Goal: Task Accomplishment & Management: Manage account settings

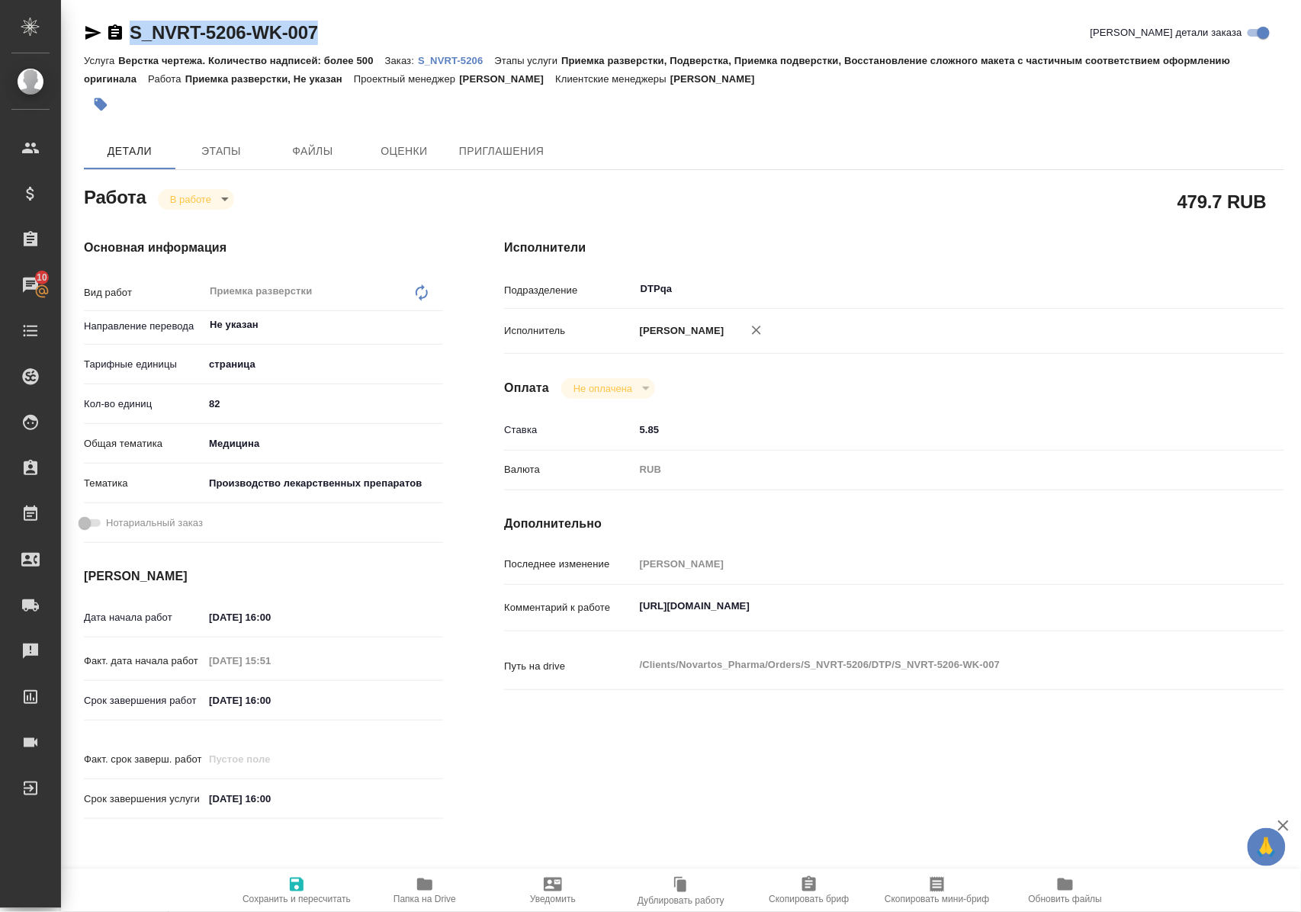
drag, startPoint x: 365, startPoint y: 34, endPoint x: 125, endPoint y: 34, distance: 239.5
click at [125, 34] on div "S_NVRT-5206-WK-007 Кратко детали заказа" at bounding box center [684, 33] width 1201 height 24
copy link "S_NVRT-5206-WK-007"
drag, startPoint x: 638, startPoint y: 621, endPoint x: 974, endPoint y: 619, distance: 336.4
click at [974, 619] on textarea "https://tera.awatera.com/Work/68c954b67ee8aff3fe21b1a4/" at bounding box center [927, 607] width 584 height 26
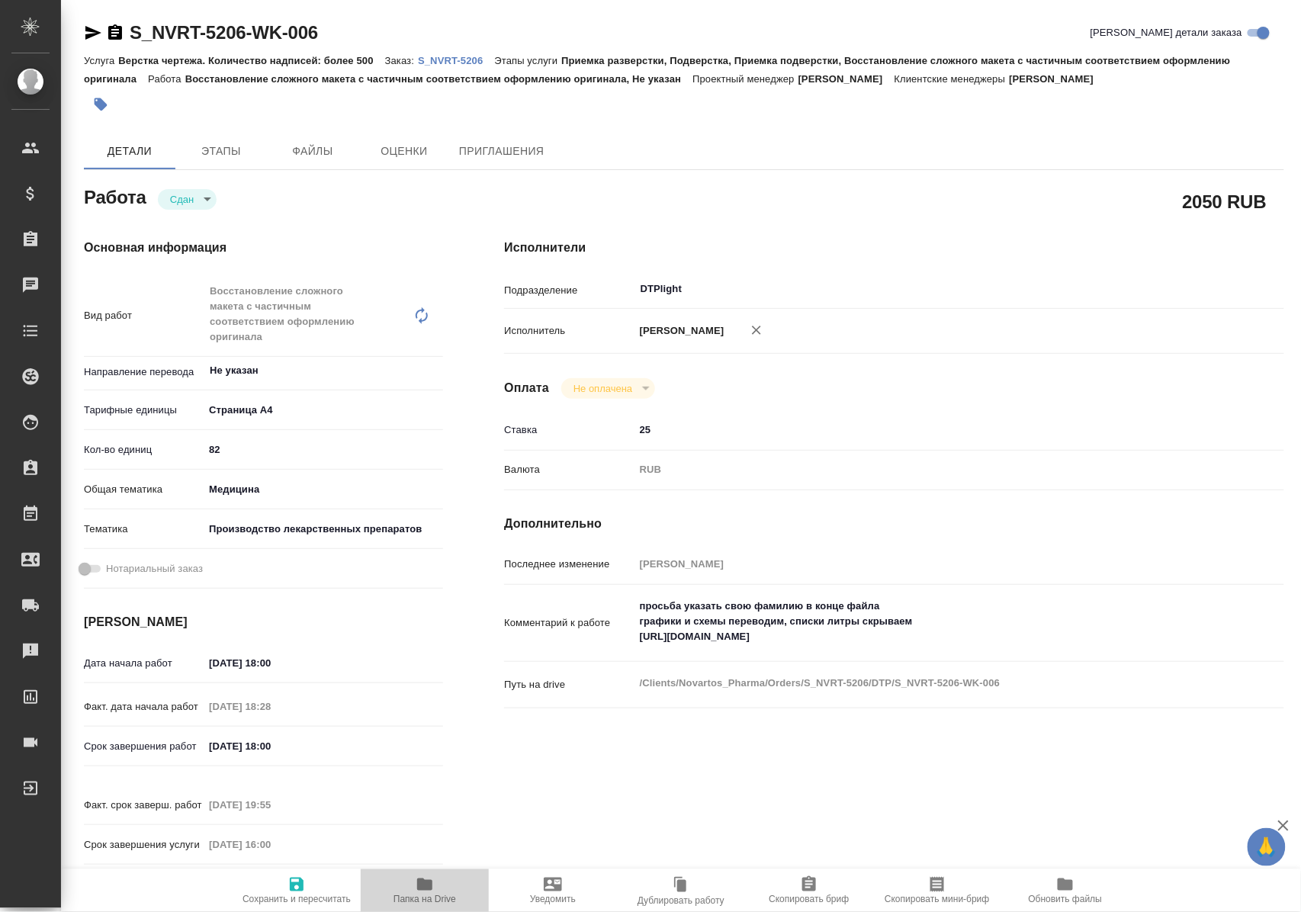
click at [422, 885] on icon "button" at bounding box center [424, 885] width 15 height 12
click at [481, 59] on p "S_NVRT-5206" at bounding box center [456, 60] width 76 height 11
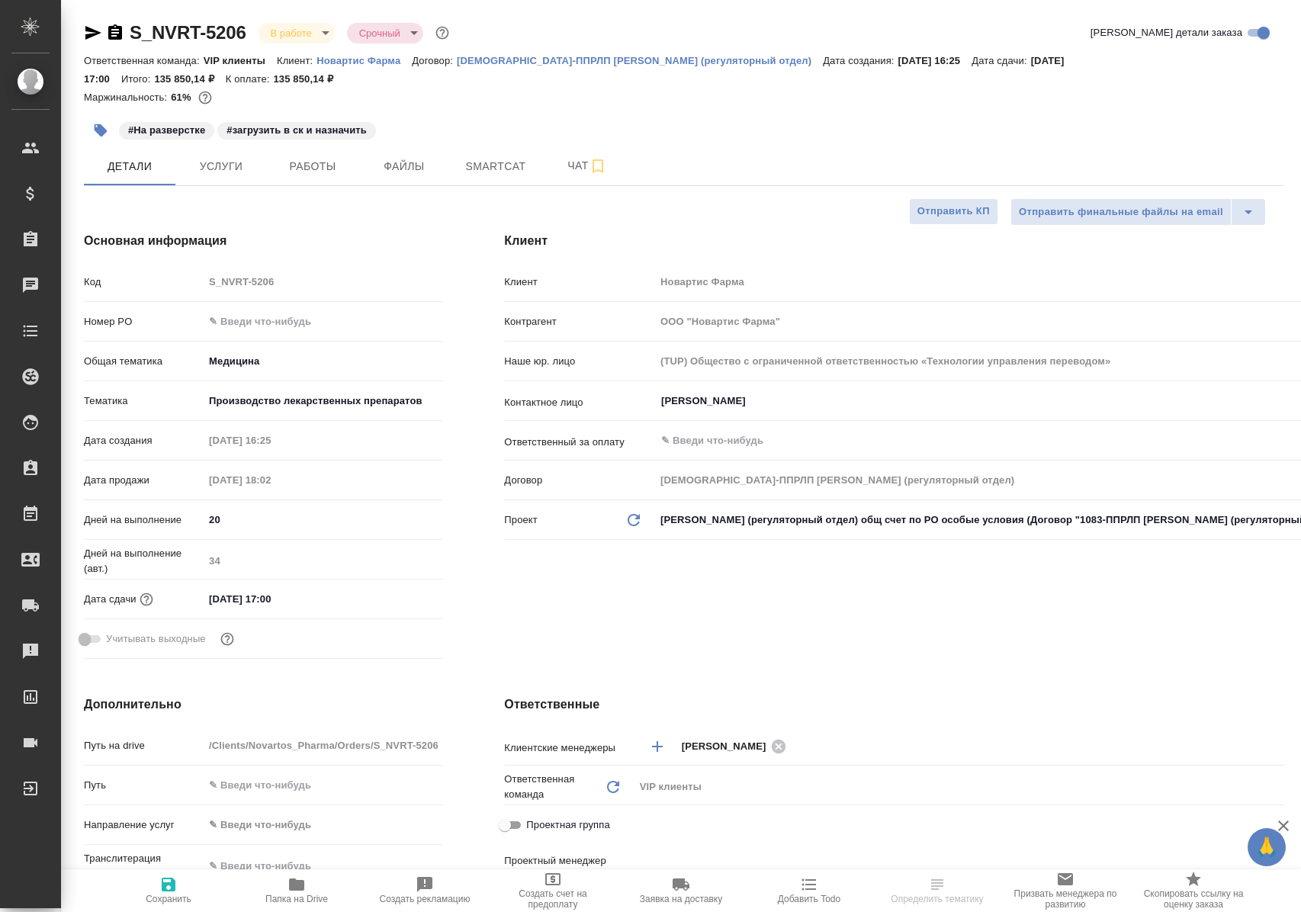
select select "RU"
type input "[PERSON_NAME]"
type input "Комаров Роман"
click at [309, 166] on span "Работы" at bounding box center [312, 166] width 73 height 19
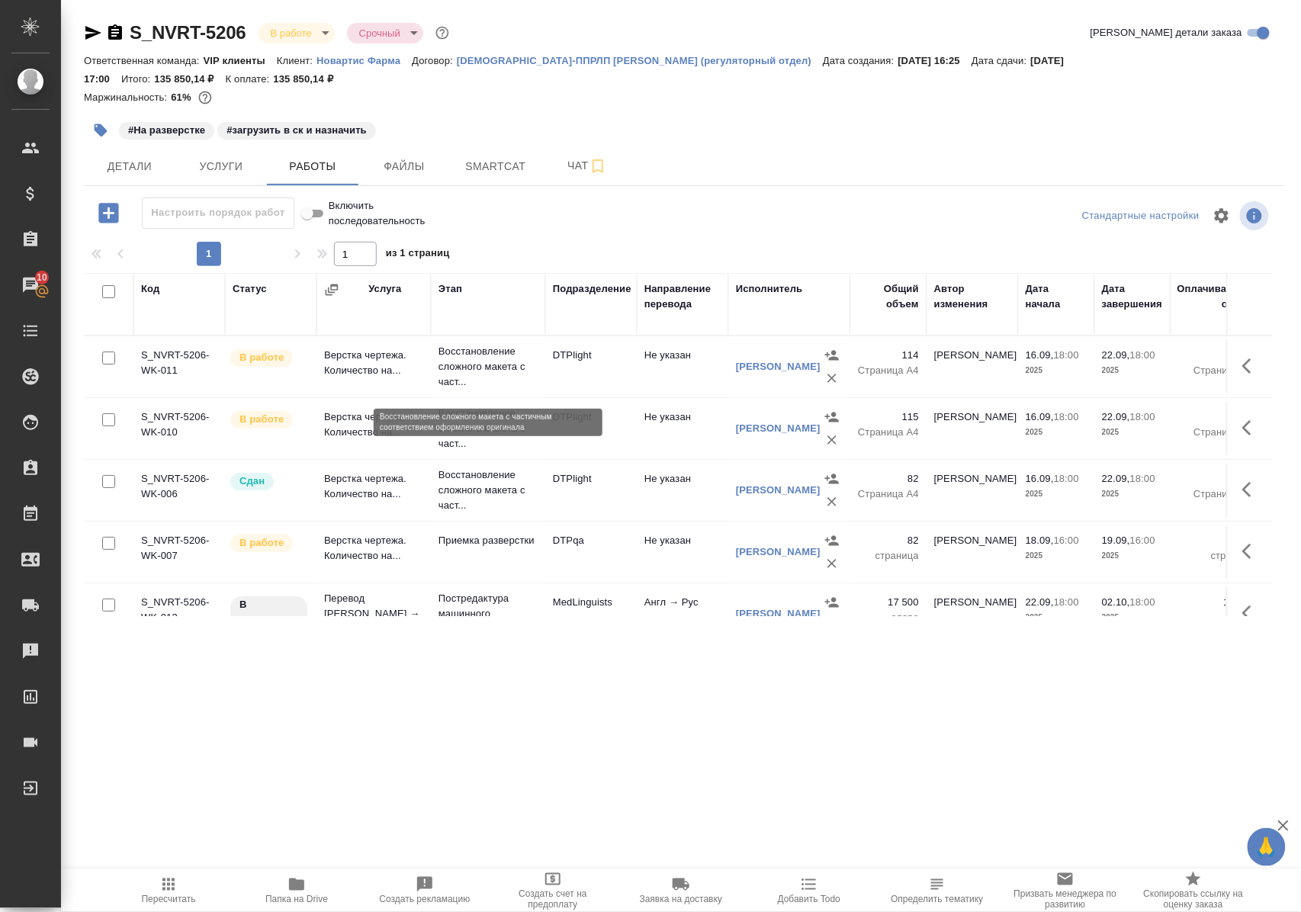
click at [485, 379] on p "Восстановление сложного макета с част..." at bounding box center [488, 367] width 99 height 46
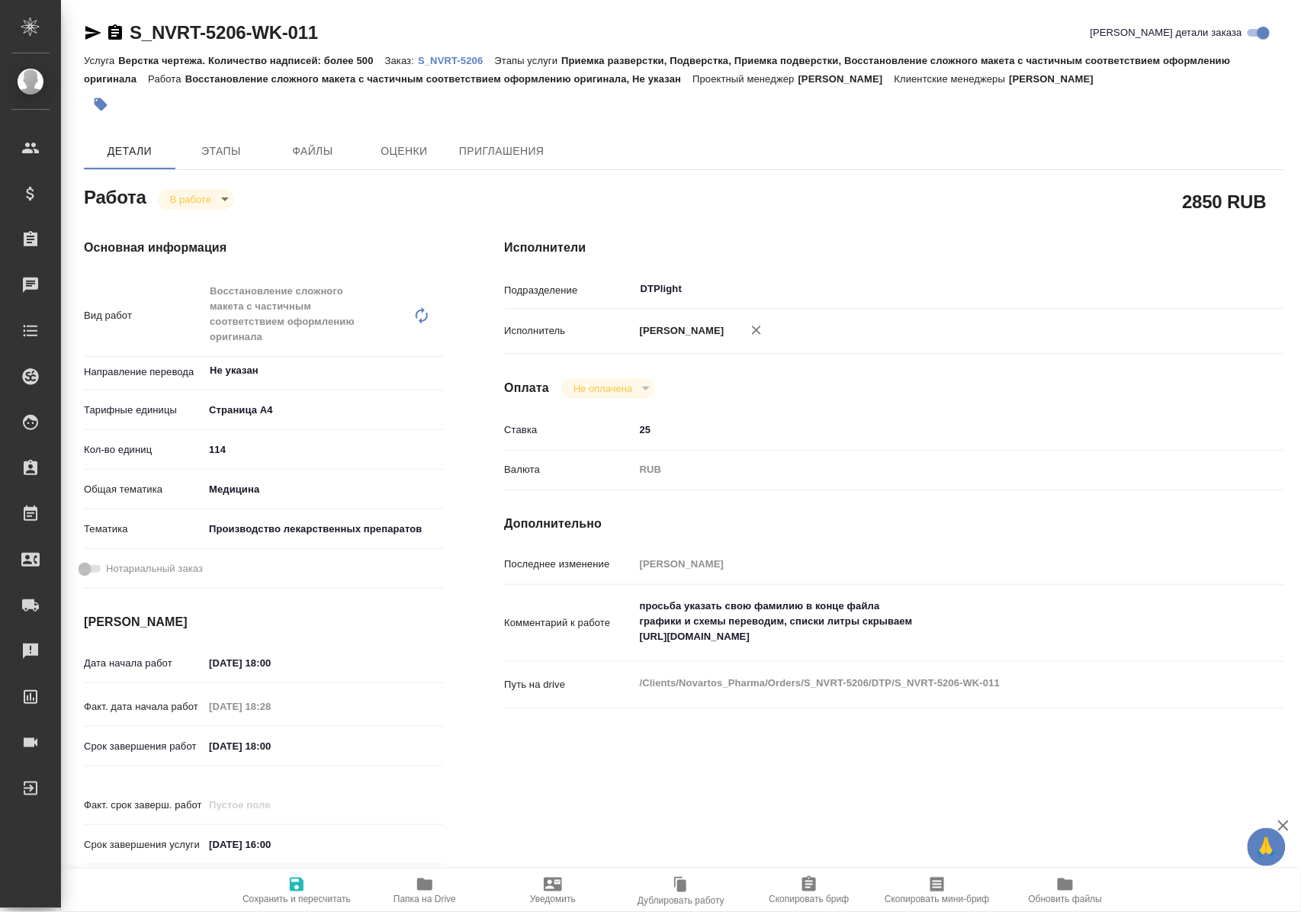
click at [410, 895] on span "Папка на Drive" at bounding box center [425, 899] width 63 height 11
drag, startPoint x: 343, startPoint y: 31, endPoint x: 126, endPoint y: 37, distance: 217.5
click at [126, 37] on div "S_NVRT-5206-WK-006 Кратко детали заказа" at bounding box center [684, 33] width 1201 height 24
copy link "S_NVRT-5206-WK-006"
click at [465, 59] on p "S_NVRT-5206" at bounding box center [456, 60] width 76 height 11
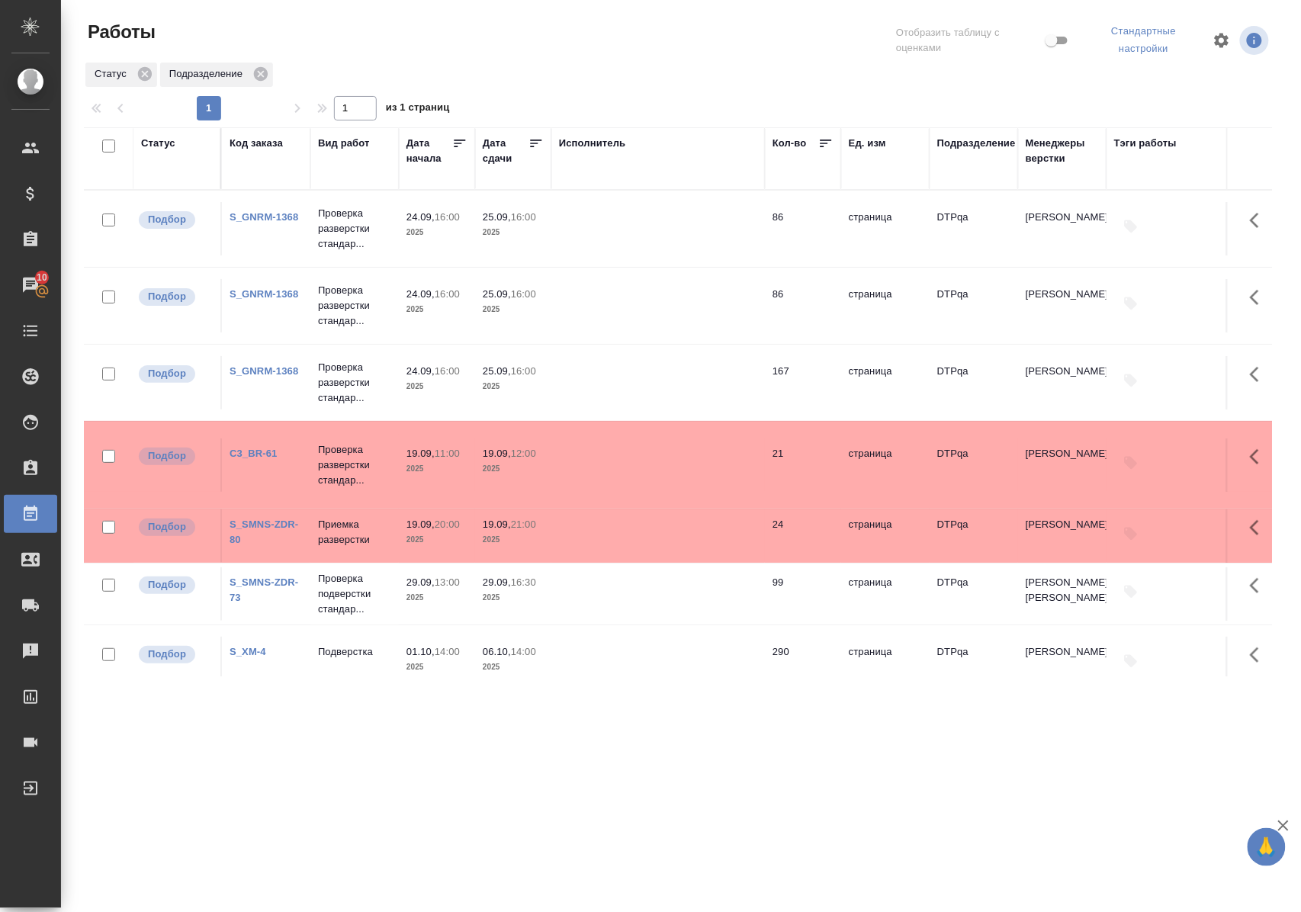
scroll to position [66, 0]
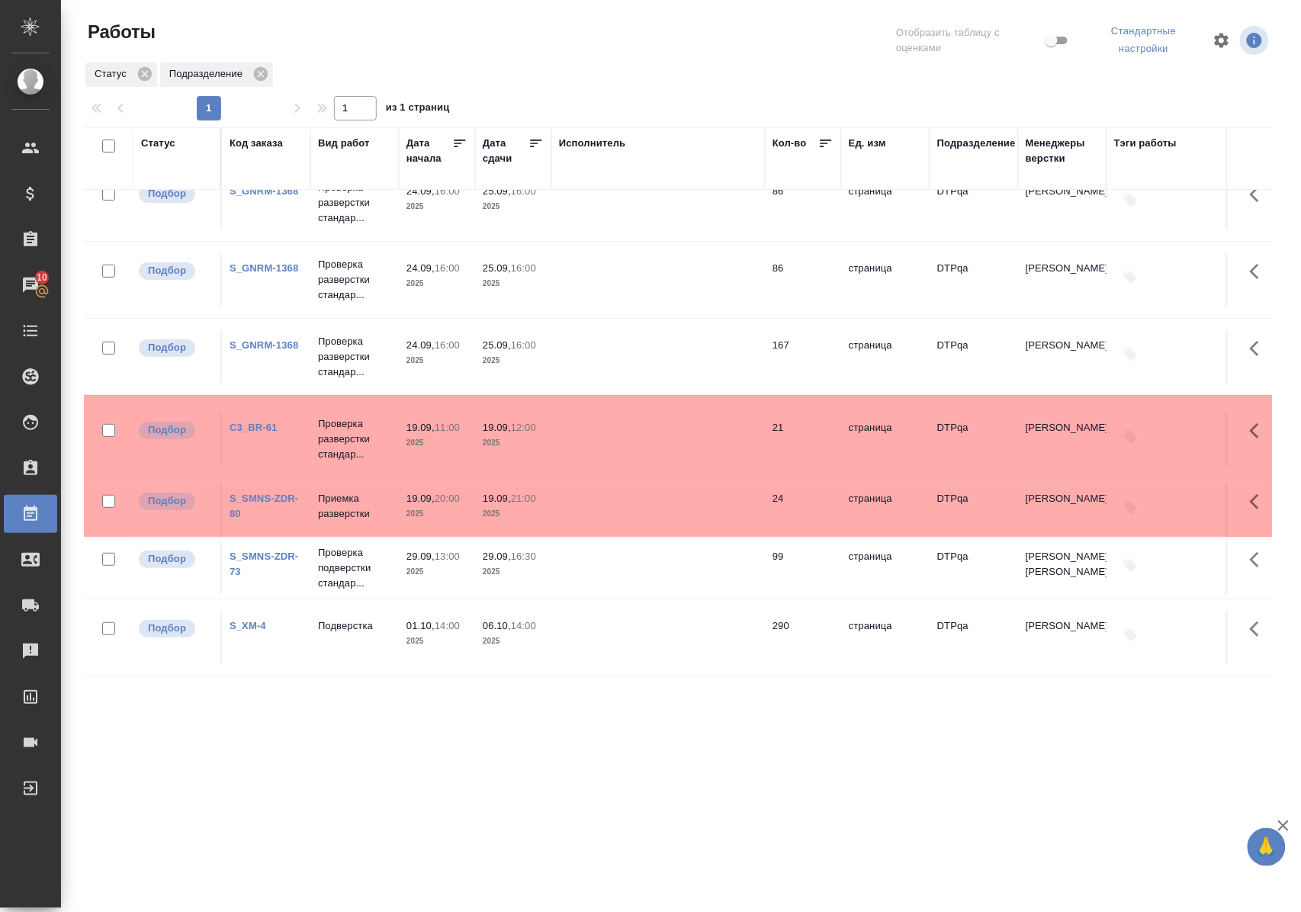
click at [235, 422] on link "C3_BR-61" at bounding box center [254, 427] width 48 height 11
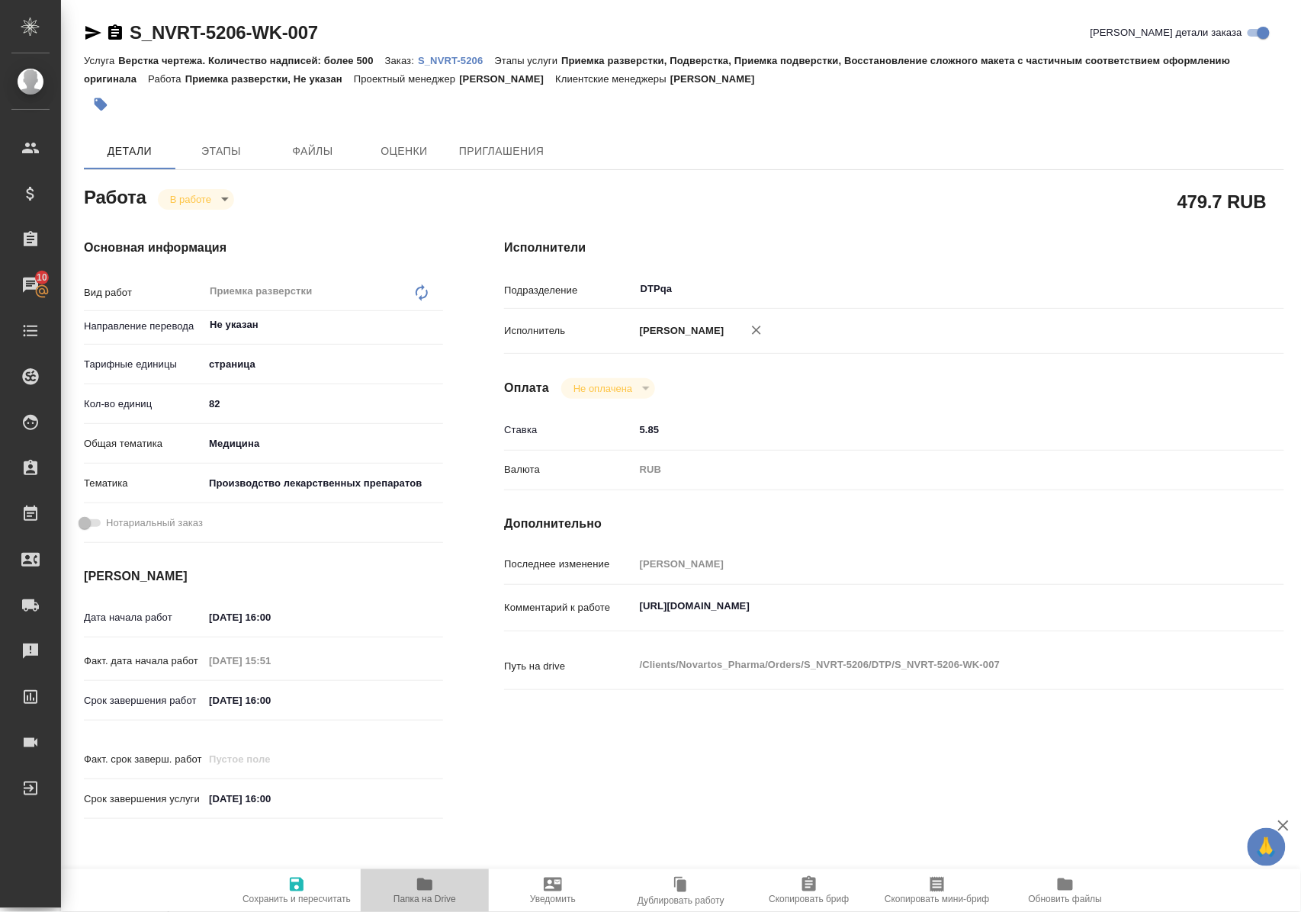
click at [426, 886] on icon "button" at bounding box center [424, 885] width 15 height 12
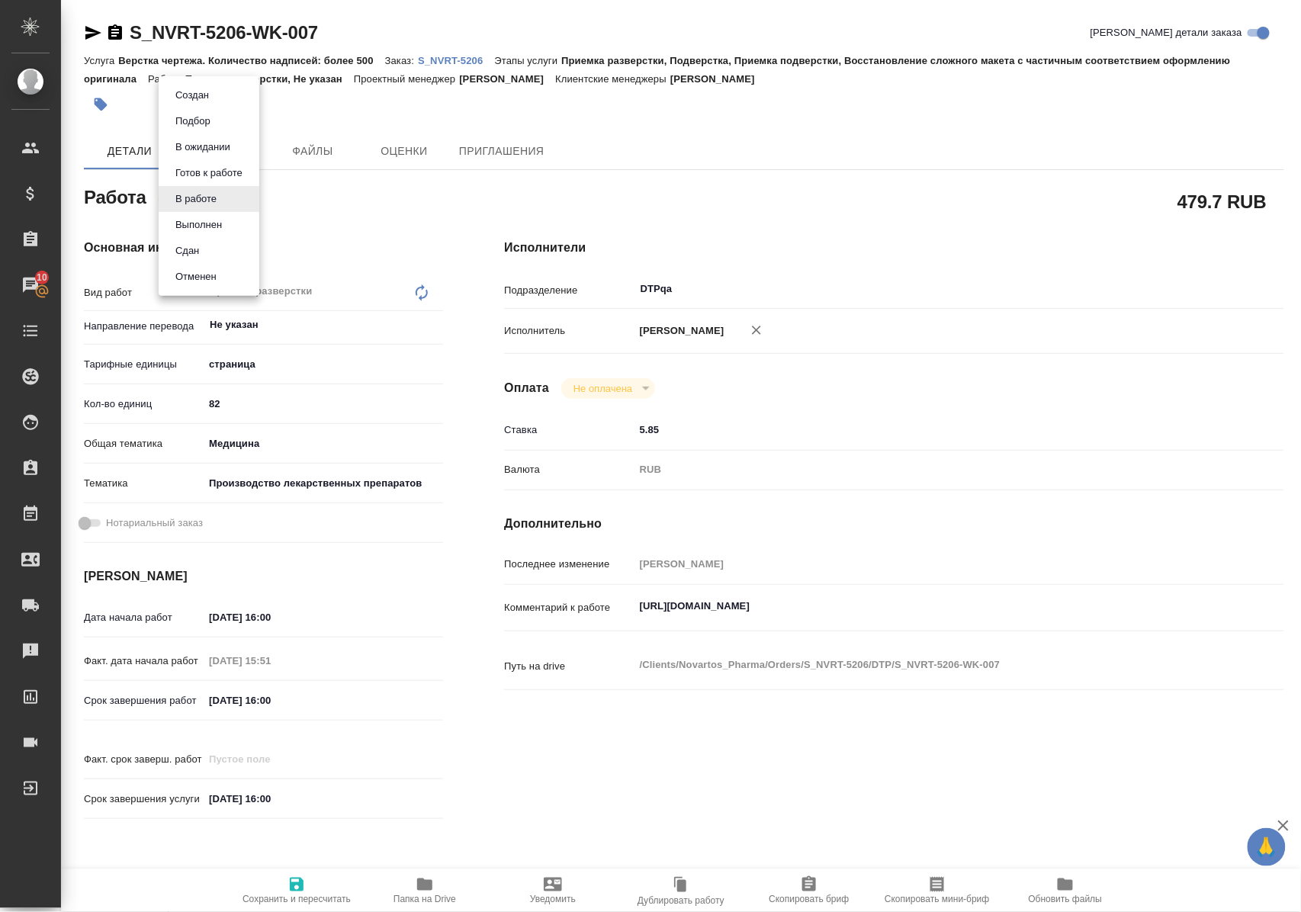
click at [220, 194] on body "🙏 .cls-1 fill:#fff; AWATERA Polushina Alena Клиенты Спецификации Заказы 10 Чаты…" at bounding box center [650, 456] width 1301 height 912
click at [211, 221] on button "Выполнен" at bounding box center [199, 225] width 56 height 17
type textarea "x"
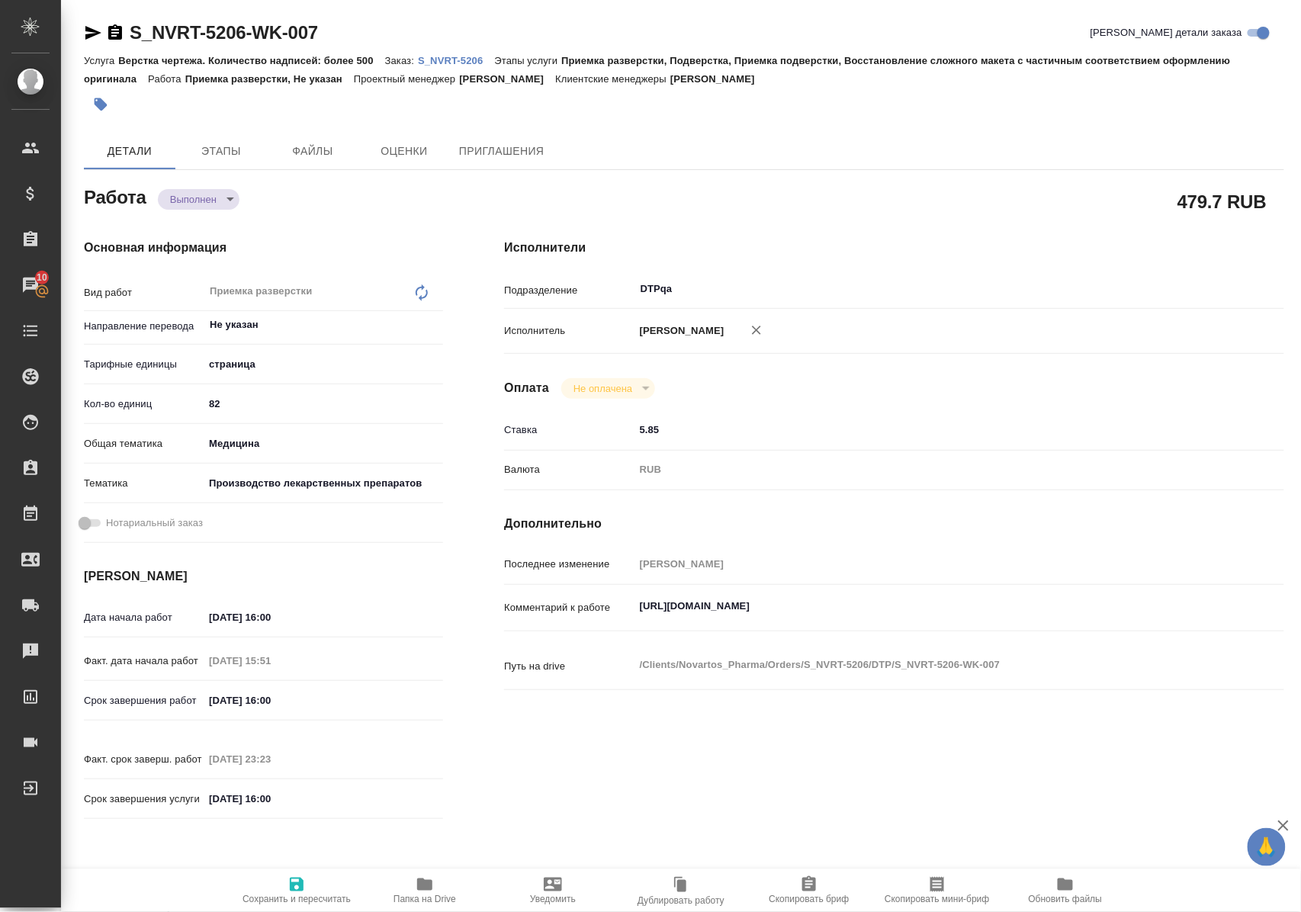
type textarea "x"
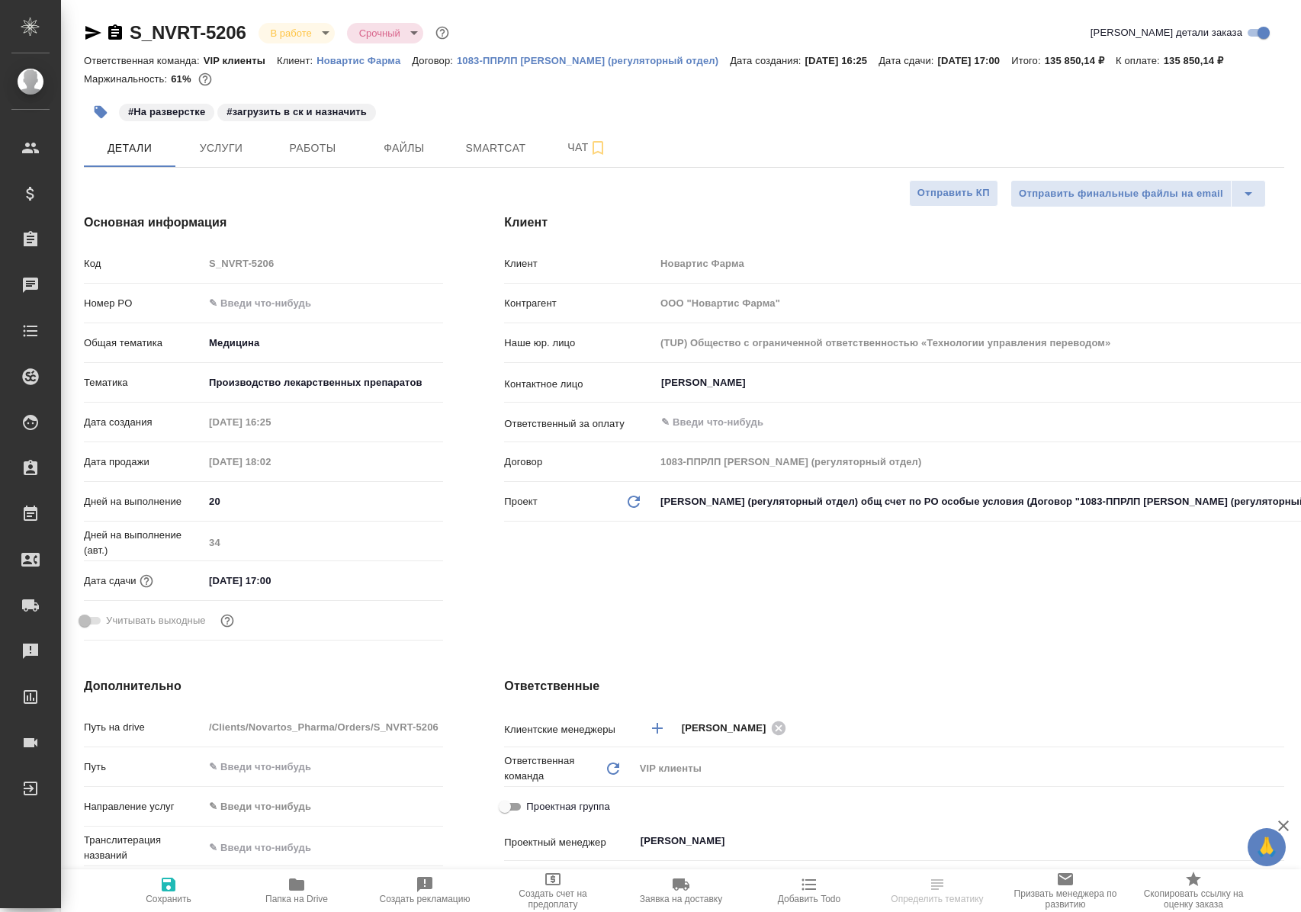
select select "RU"
click at [309, 158] on span "Работы" at bounding box center [312, 148] width 73 height 19
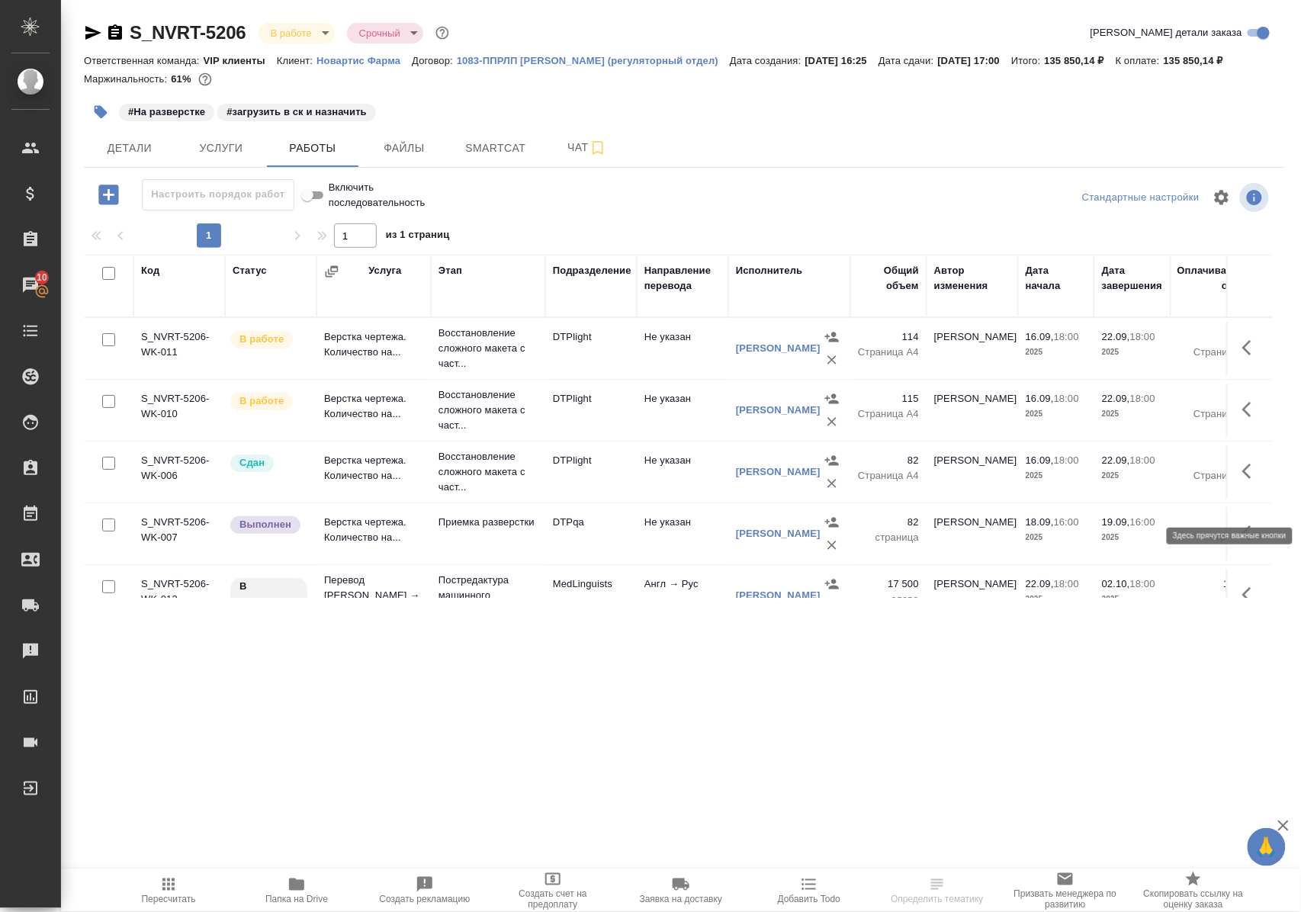
click at [1243, 481] on icon "button" at bounding box center [1252, 471] width 18 height 18
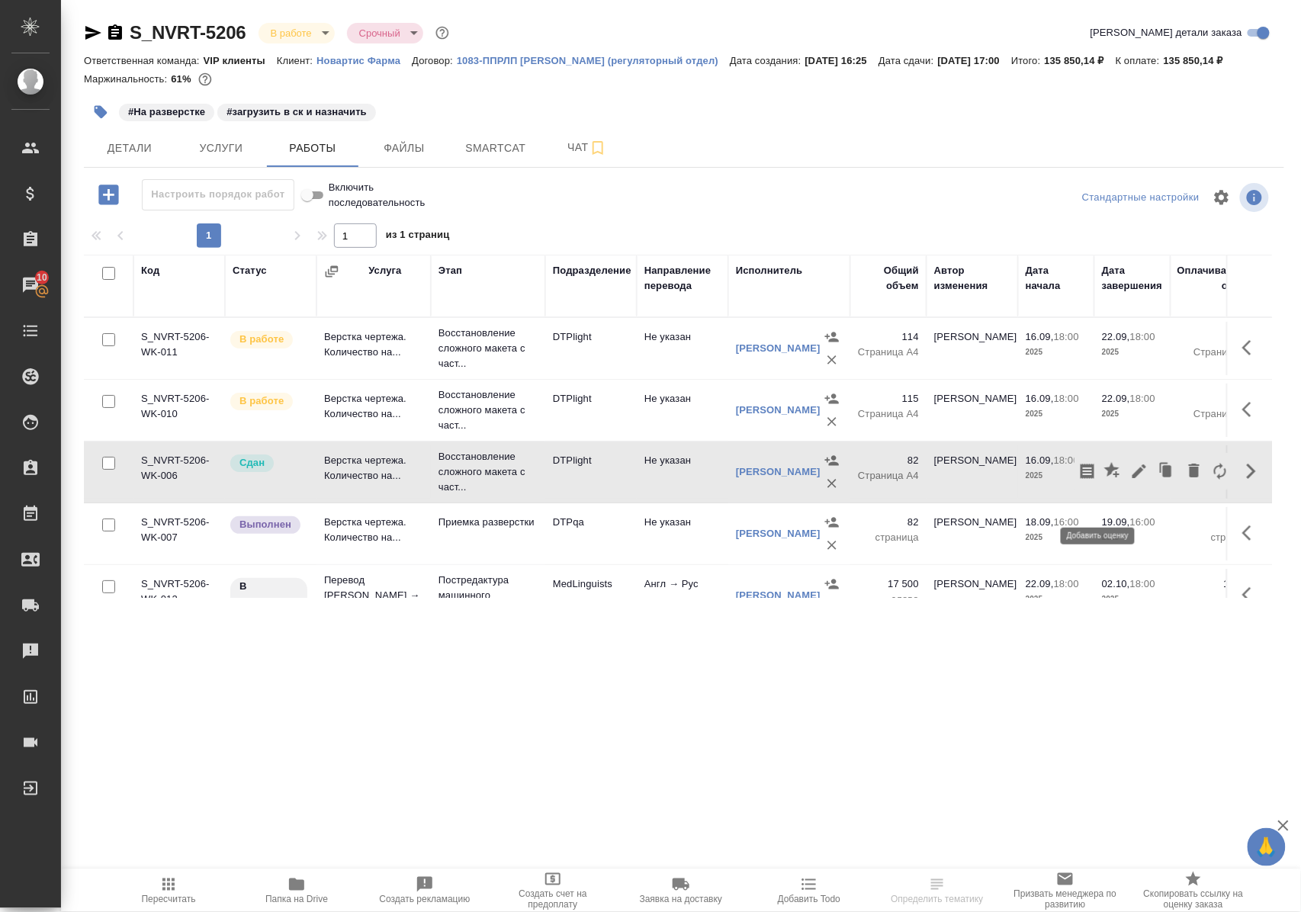
click at [1105, 478] on icon "button" at bounding box center [1112, 469] width 15 height 15
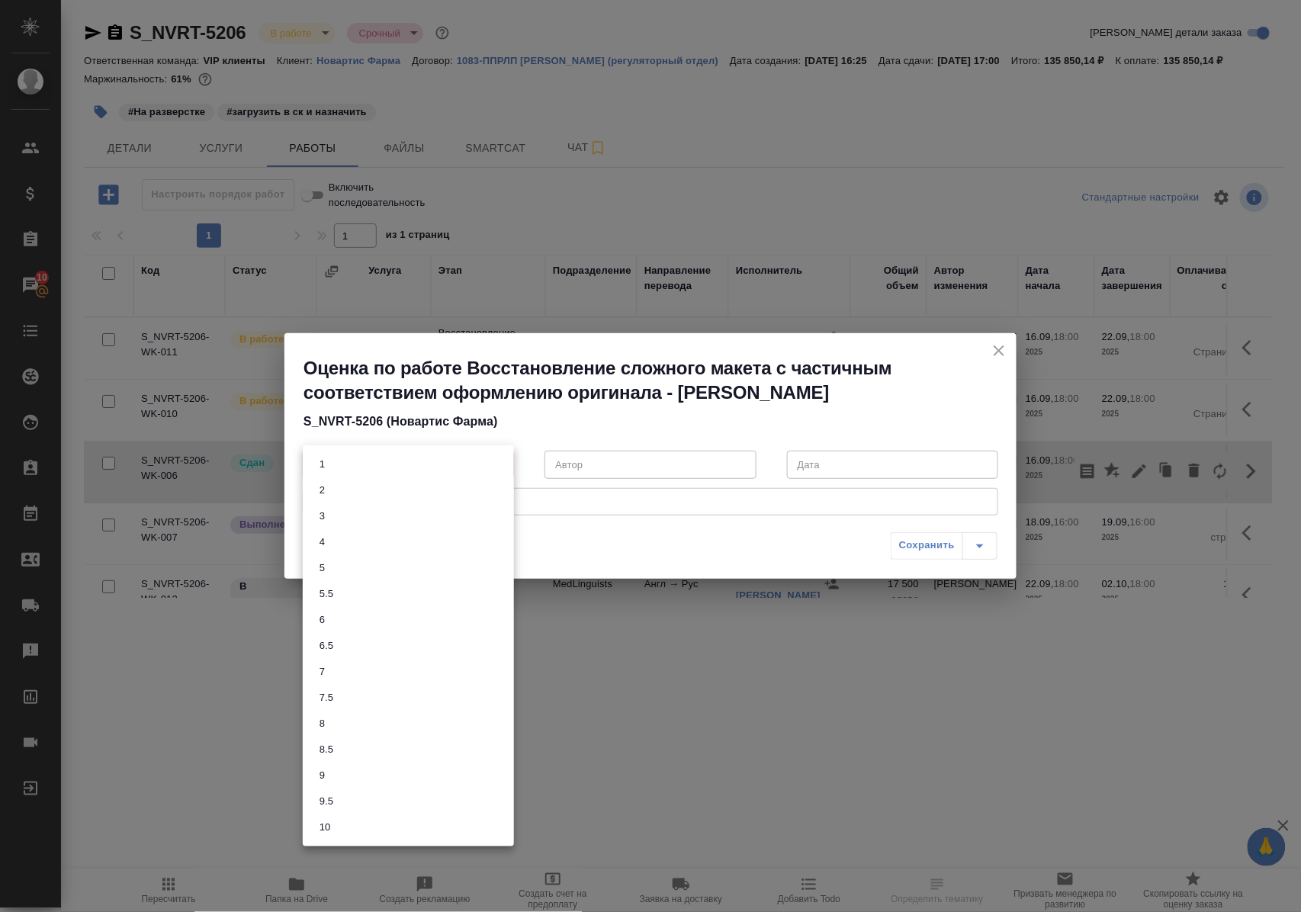
click at [497, 462] on body "🙏 .cls-1 fill:#fff; AWATERA Polushina Alena Клиенты Спецификации Заказы 10 Чаты…" at bounding box center [650, 456] width 1301 height 912
click at [333, 800] on button "9.5" at bounding box center [326, 801] width 23 height 17
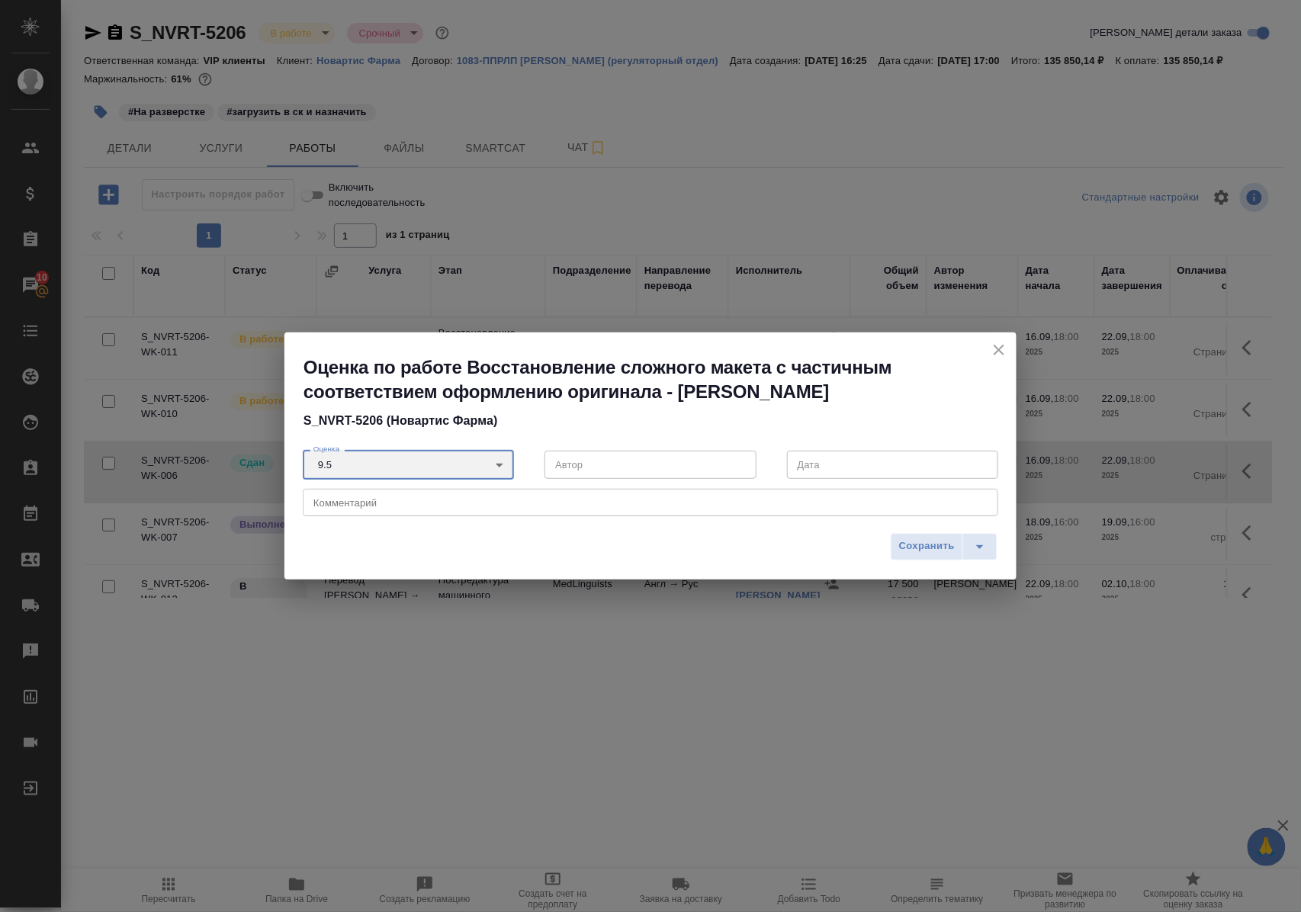
type input "9.5"
click at [934, 547] on span "Сохранить" at bounding box center [927, 547] width 56 height 18
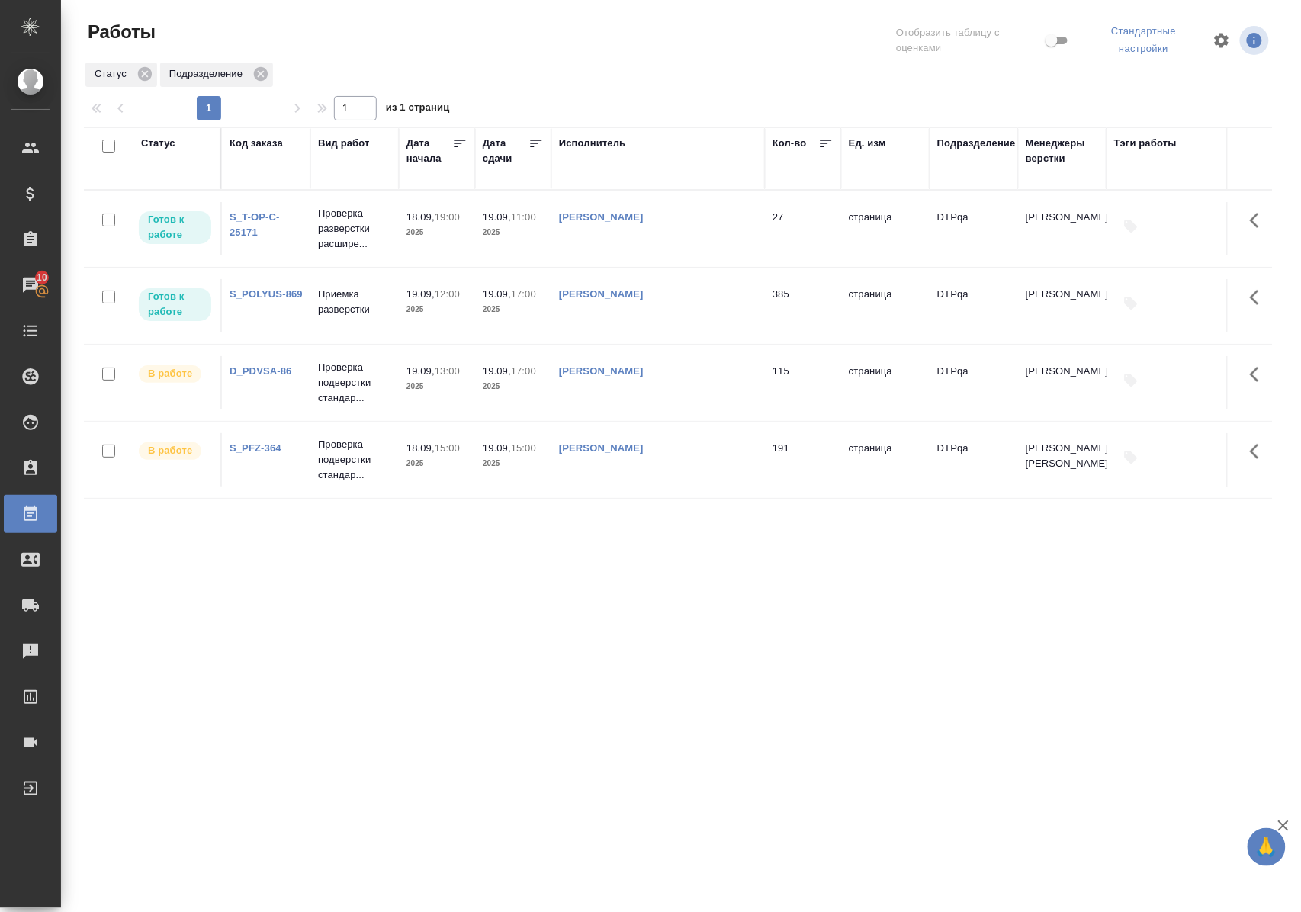
click at [276, 296] on link "S_POLYUS-869" at bounding box center [266, 293] width 73 height 11
click at [278, 374] on link "D_PDVSA-86" at bounding box center [261, 370] width 63 height 11
click at [150, 144] on div "Статус" at bounding box center [158, 143] width 34 height 15
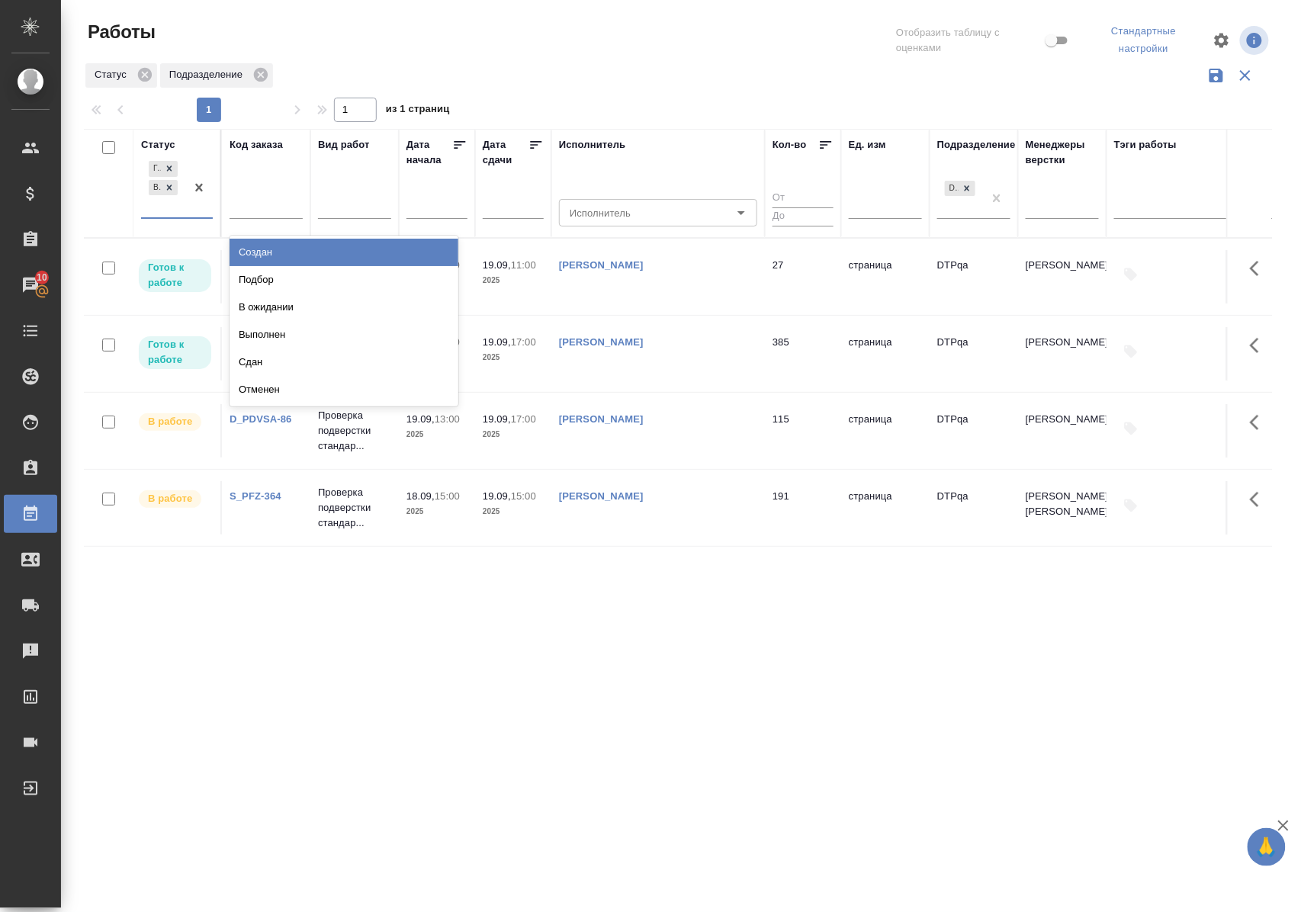
click at [175, 217] on div "Готов к работе В работе" at bounding box center [163, 187] width 44 height 59
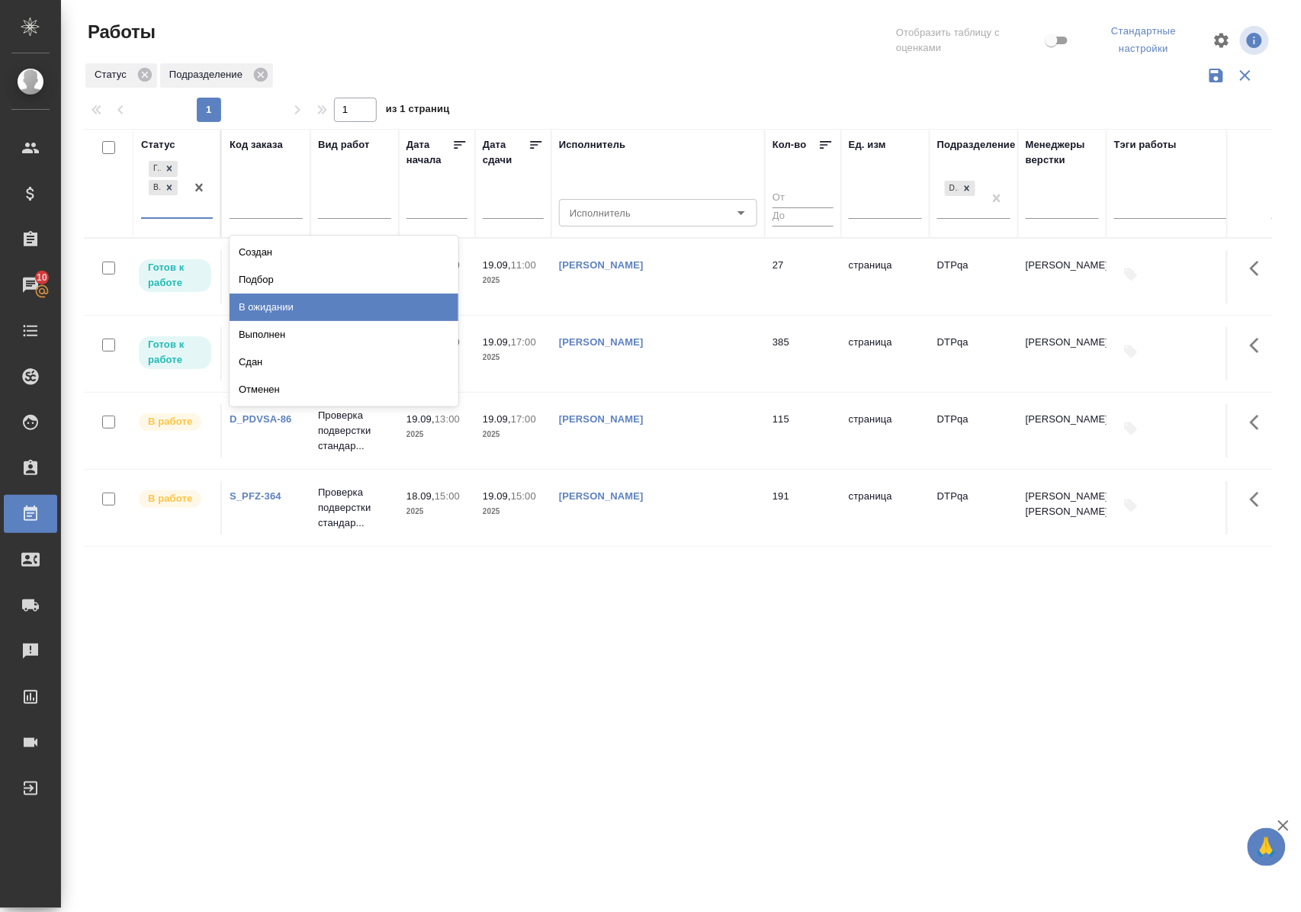
click at [257, 306] on div "В ожидании" at bounding box center [344, 307] width 229 height 27
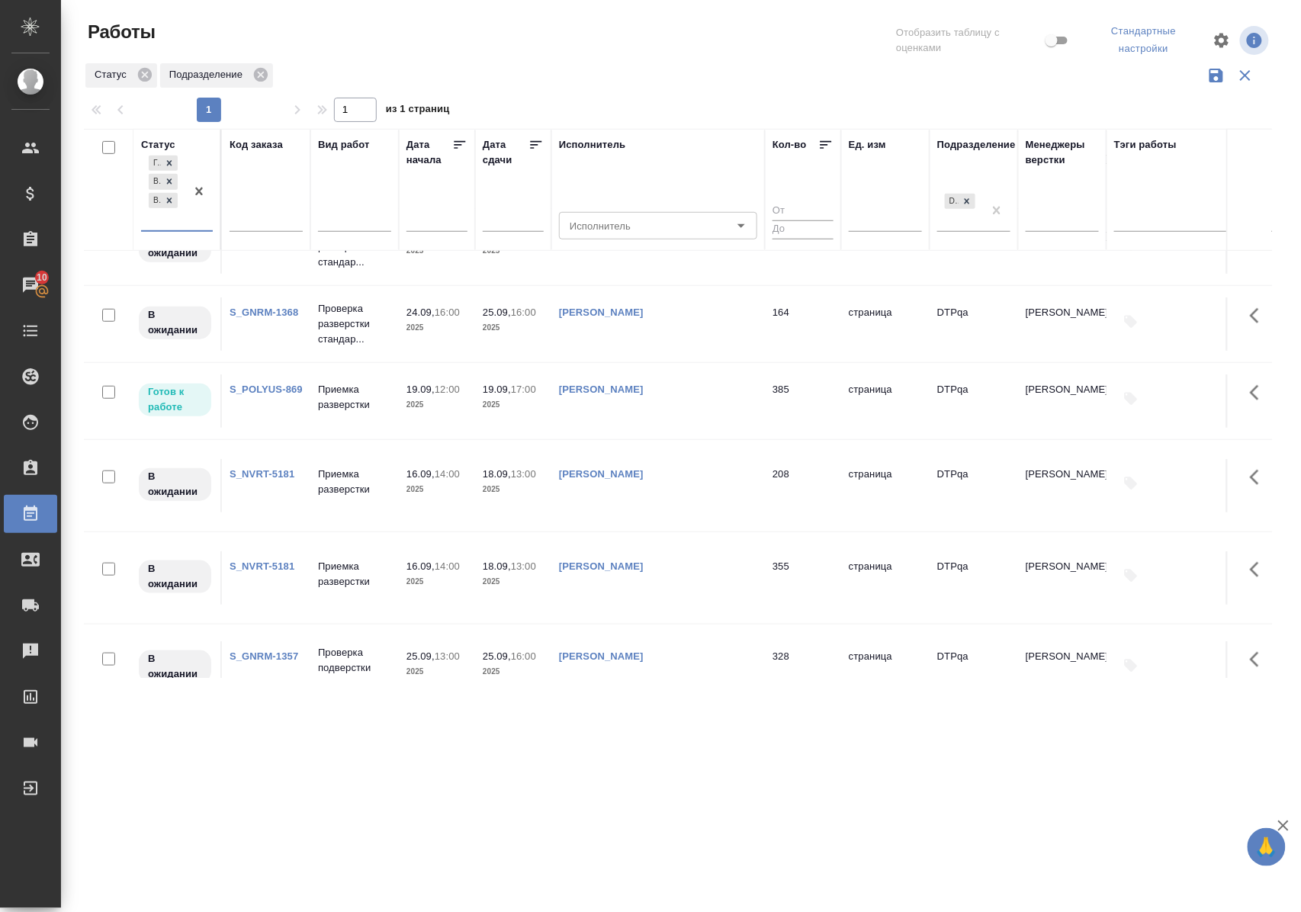
scroll to position [407, 0]
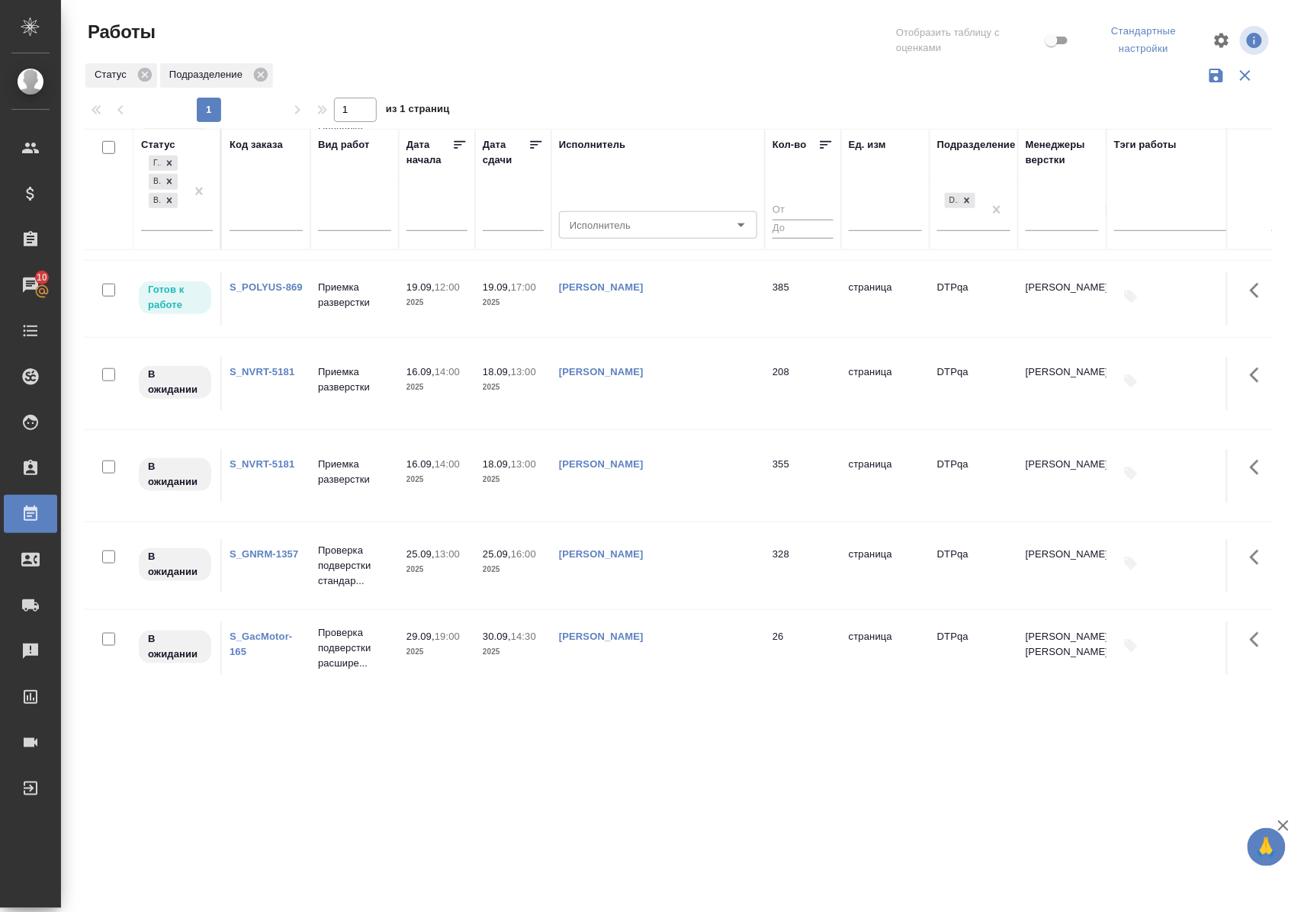
click at [287, 378] on link "S_NVRT-5181" at bounding box center [262, 371] width 65 height 11
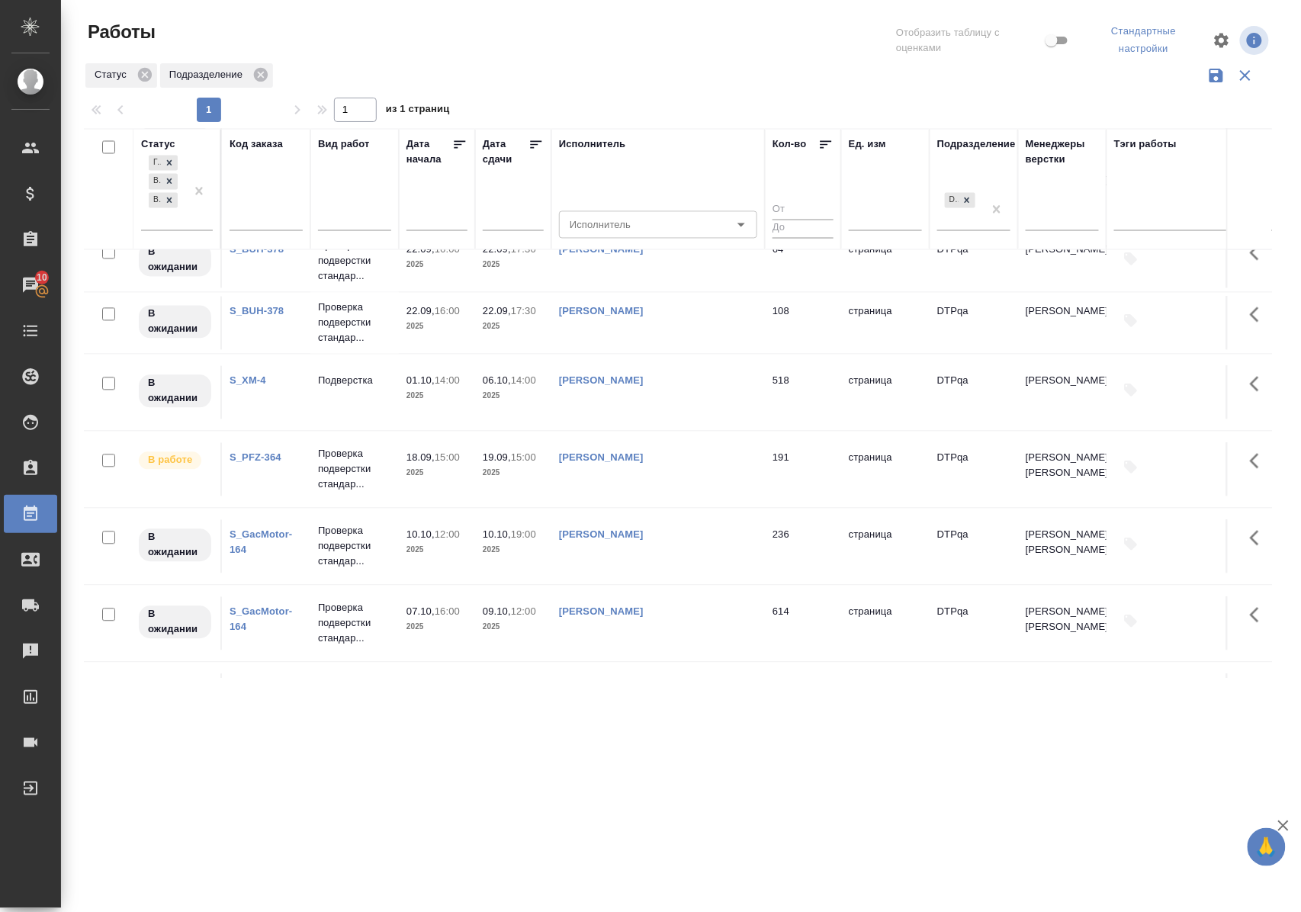
scroll to position [1115, 0]
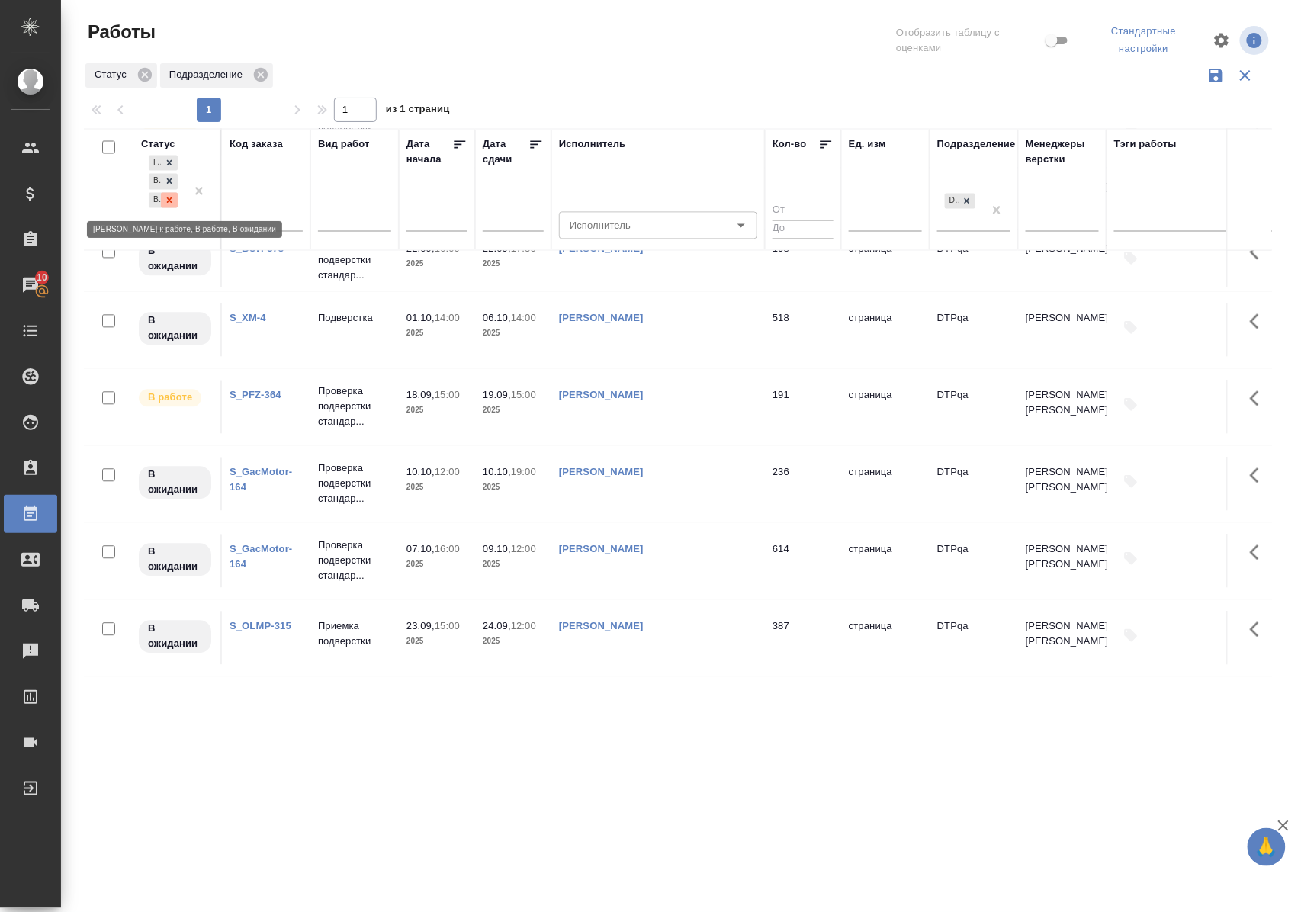
click at [172, 201] on icon at bounding box center [169, 200] width 11 height 11
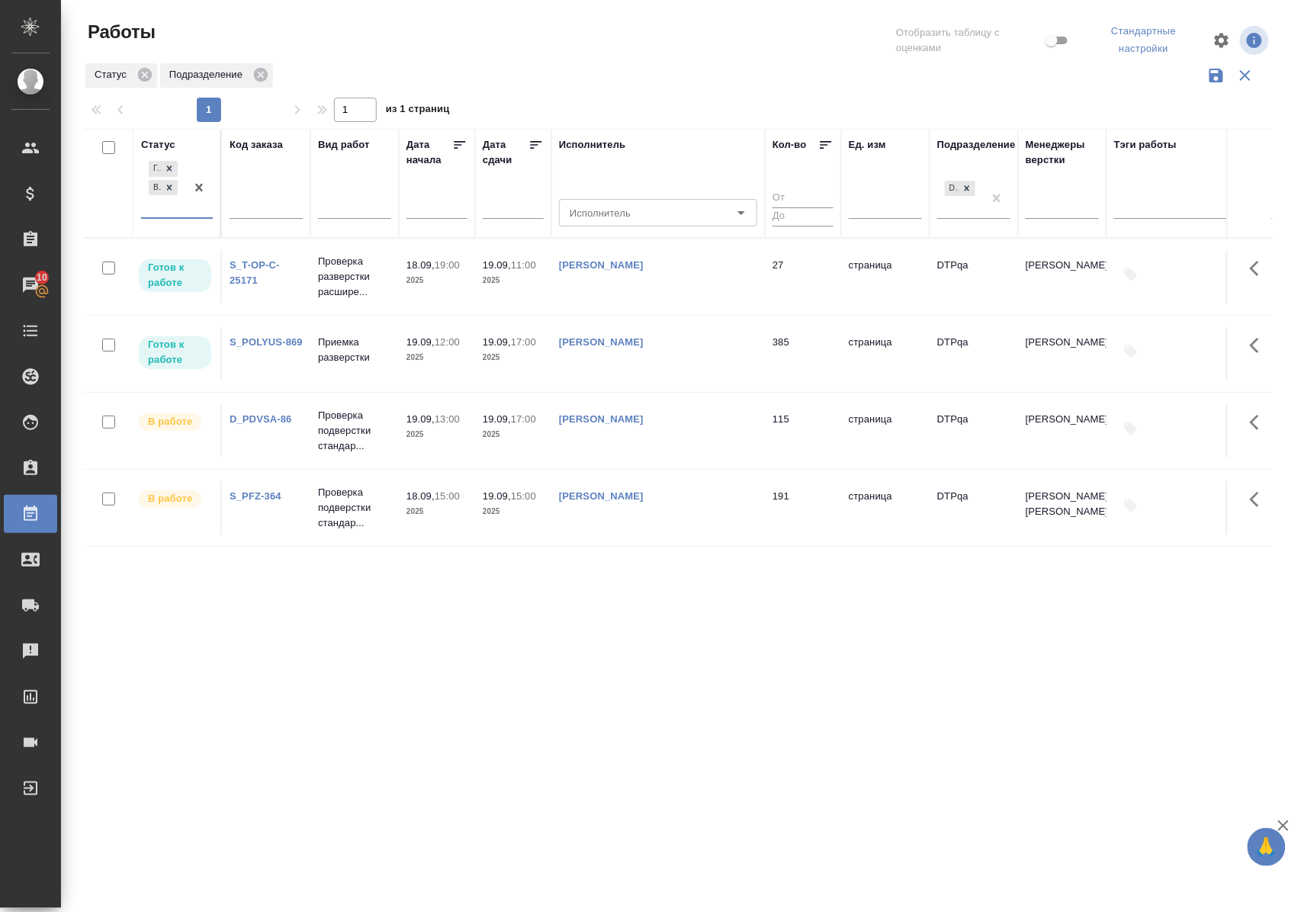
scroll to position [0, 0]
click at [172, 140] on div "Статус" at bounding box center [158, 144] width 34 height 15
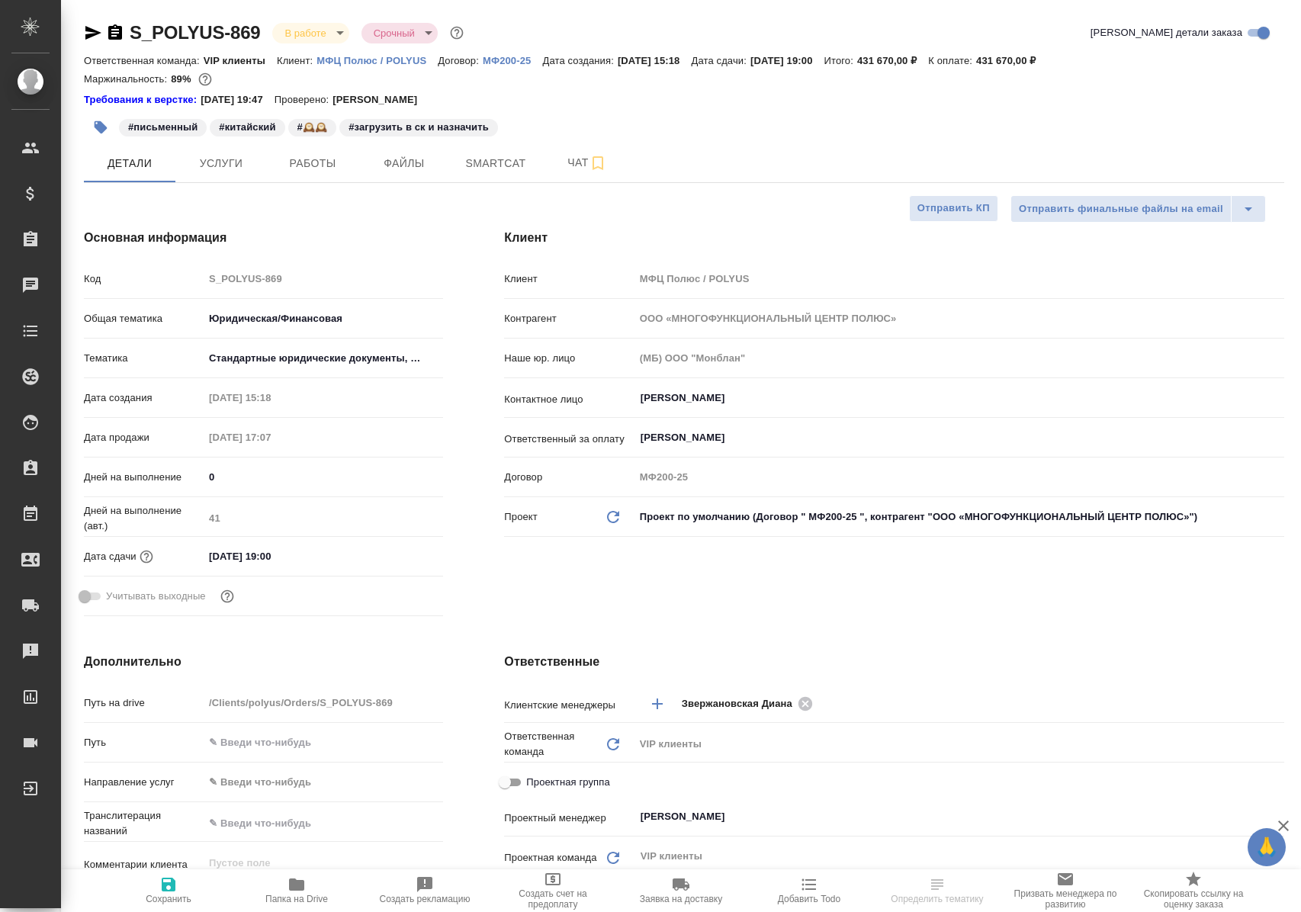
select select "RU"
click at [325, 163] on span "Работы" at bounding box center [312, 163] width 73 height 19
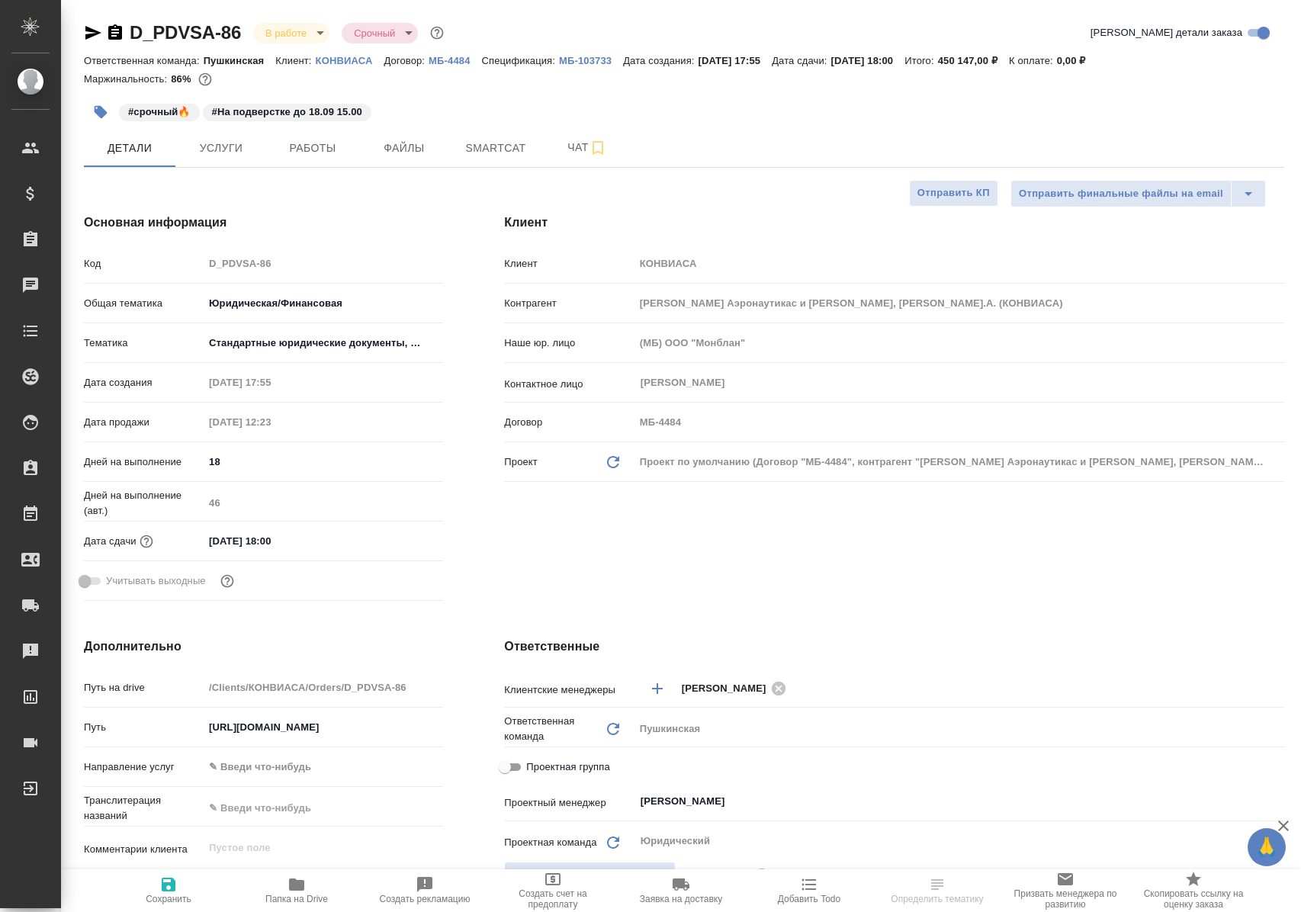
select select "RU"
click at [304, 145] on span "Работы" at bounding box center [312, 148] width 73 height 19
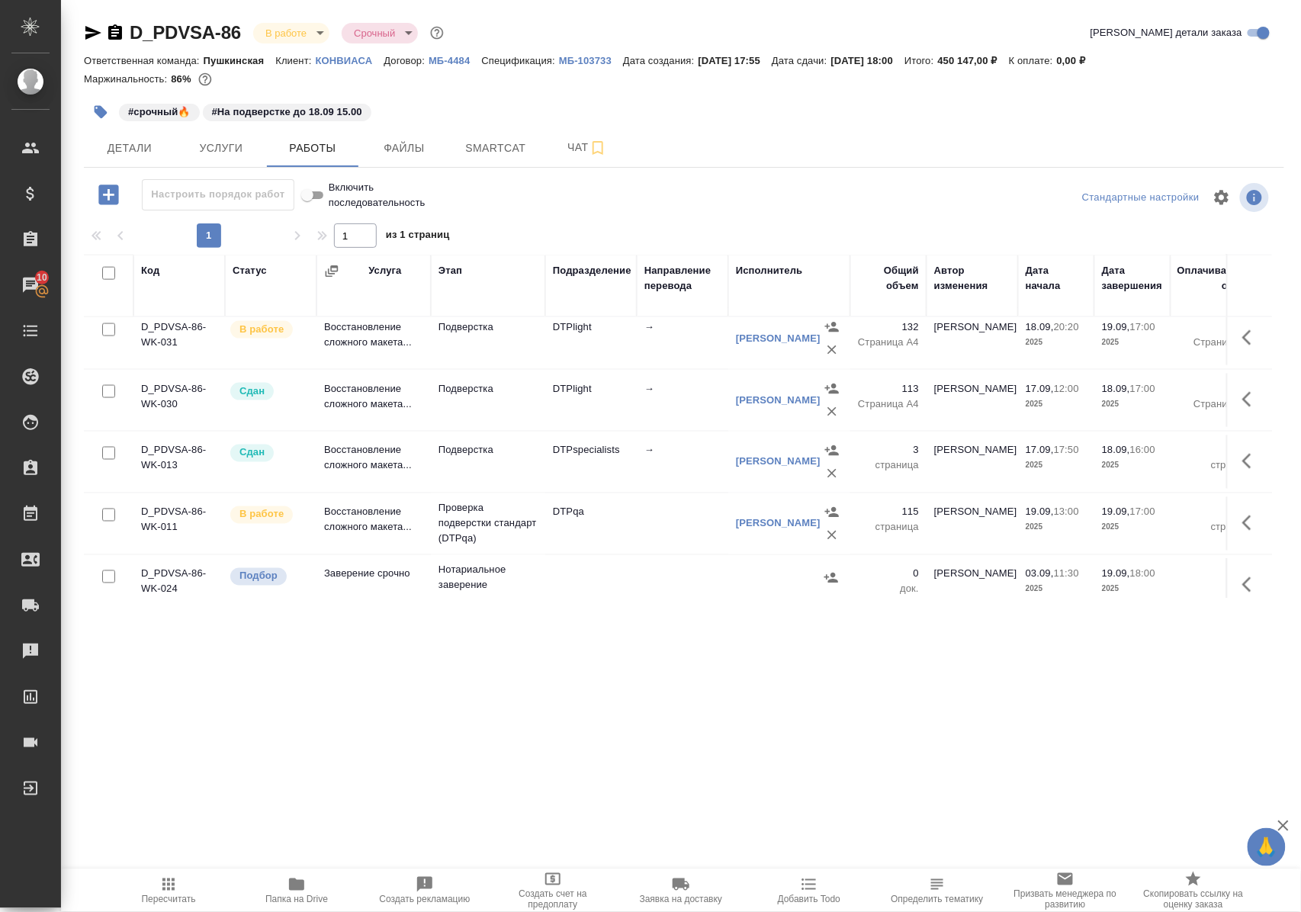
scroll to position [867, 0]
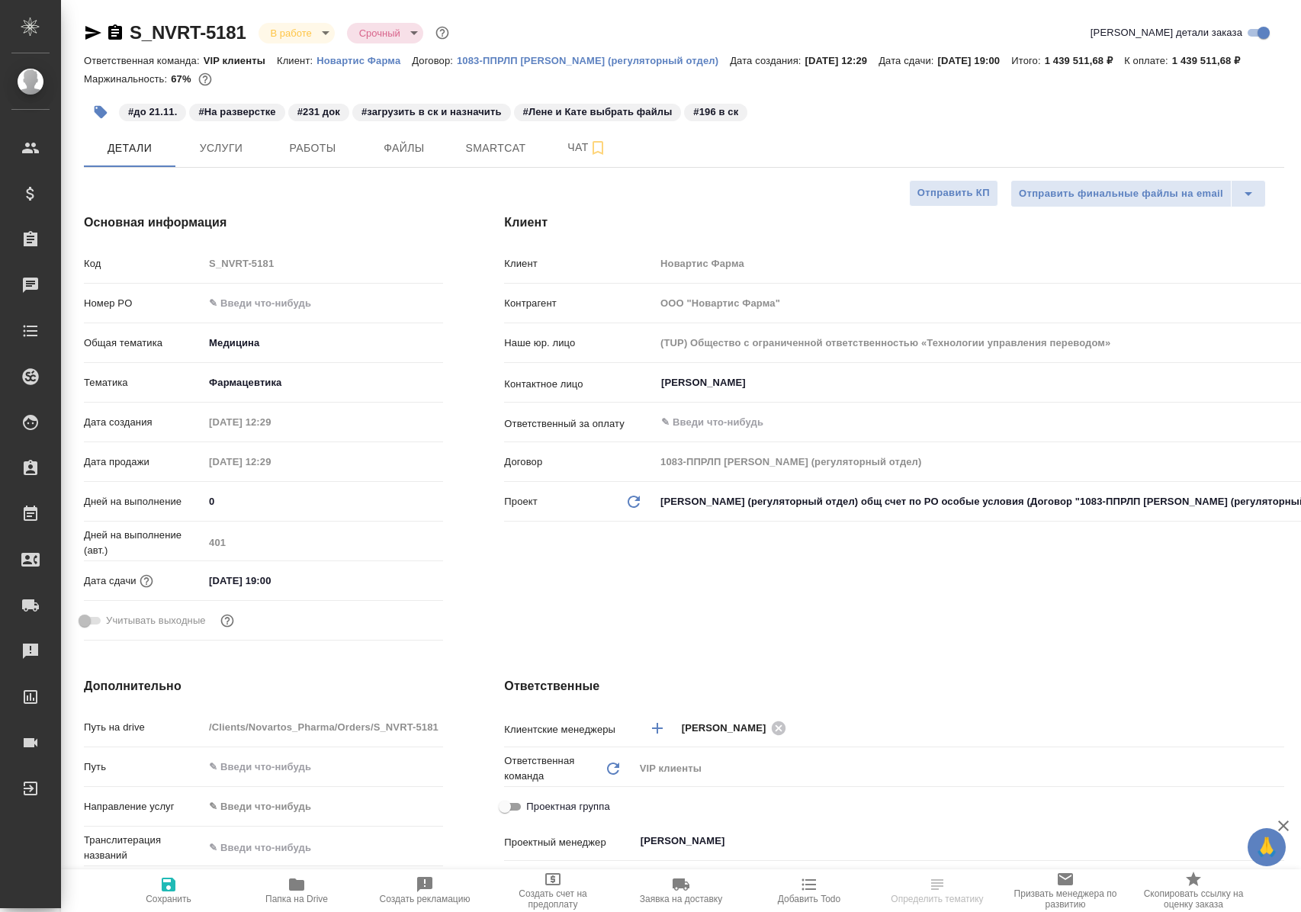
select select "RU"
click at [316, 158] on span "Работы" at bounding box center [312, 148] width 73 height 19
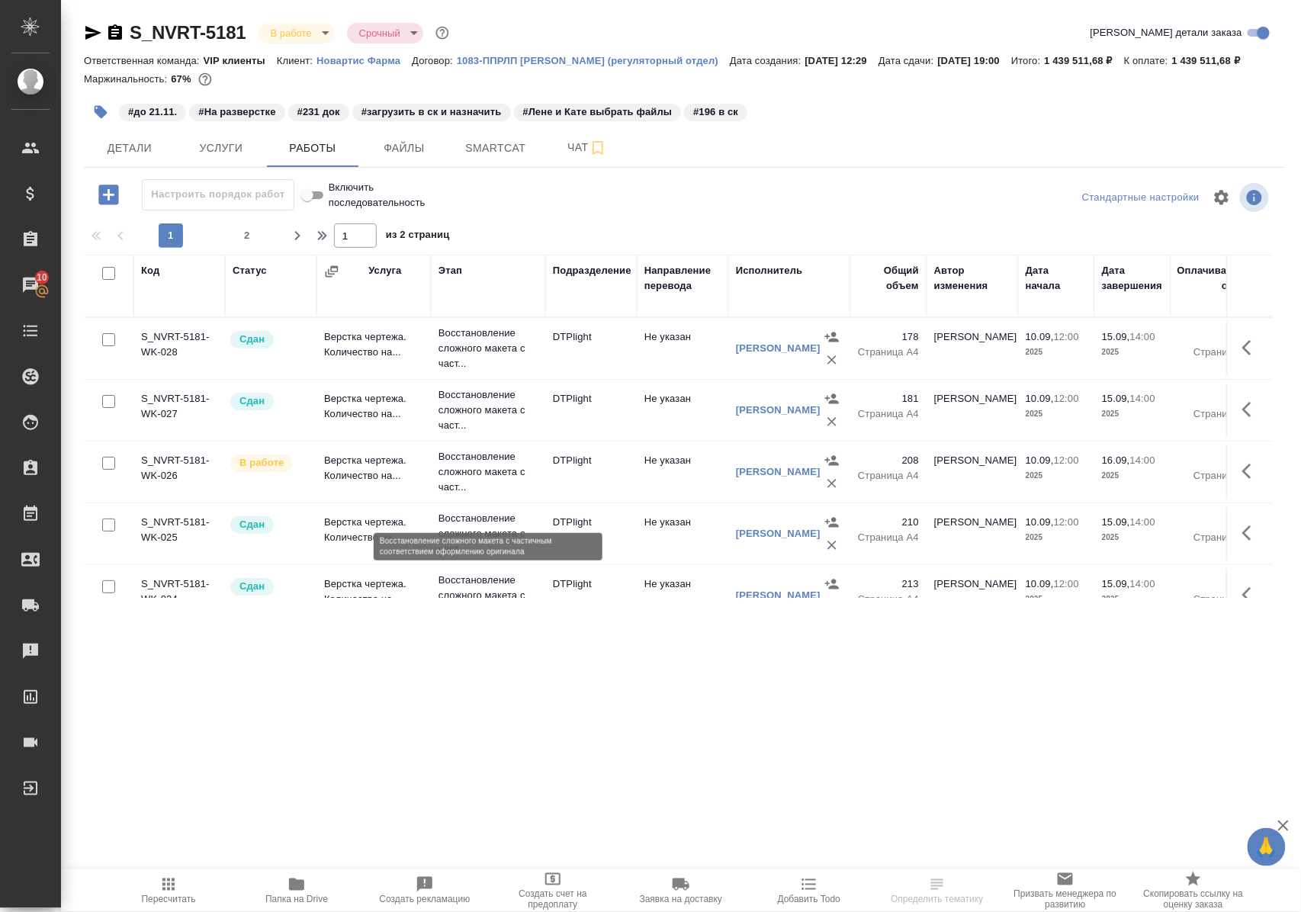
click at [465, 495] on p "Восстановление сложного макета с част..." at bounding box center [488, 472] width 99 height 46
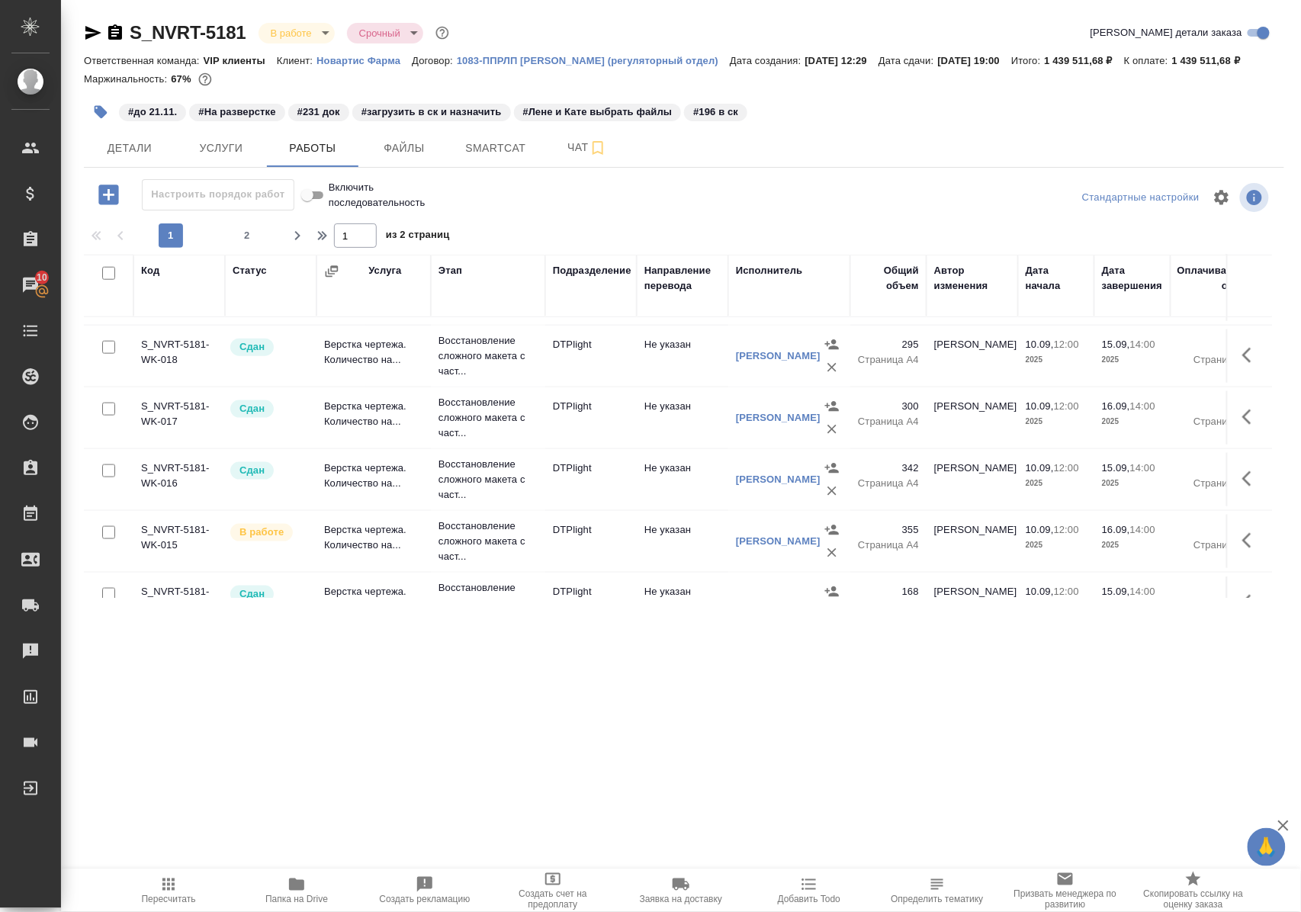
scroll to position [712, 0]
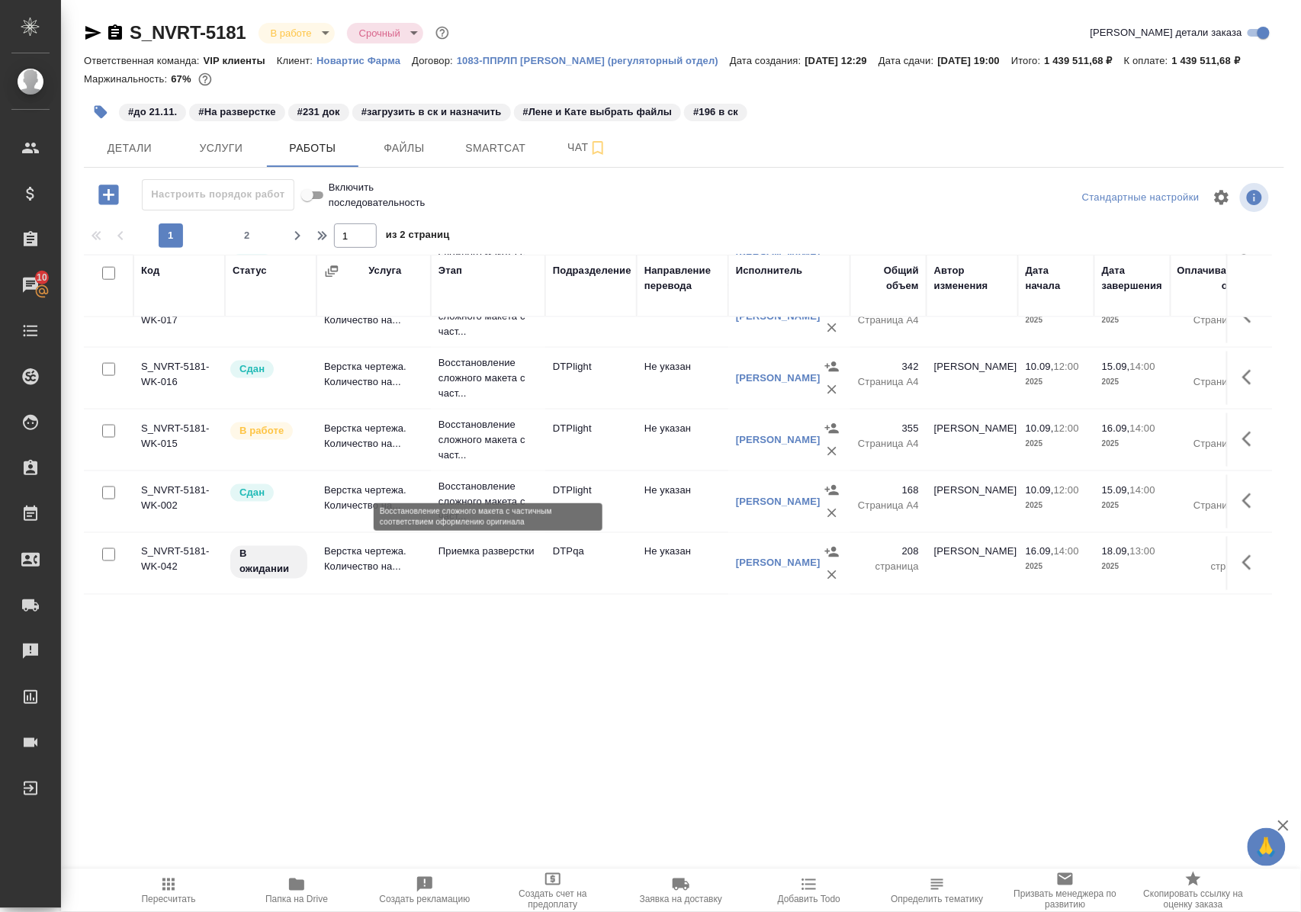
click at [489, 463] on p "Восстановление сложного макета с част..." at bounding box center [488, 440] width 99 height 46
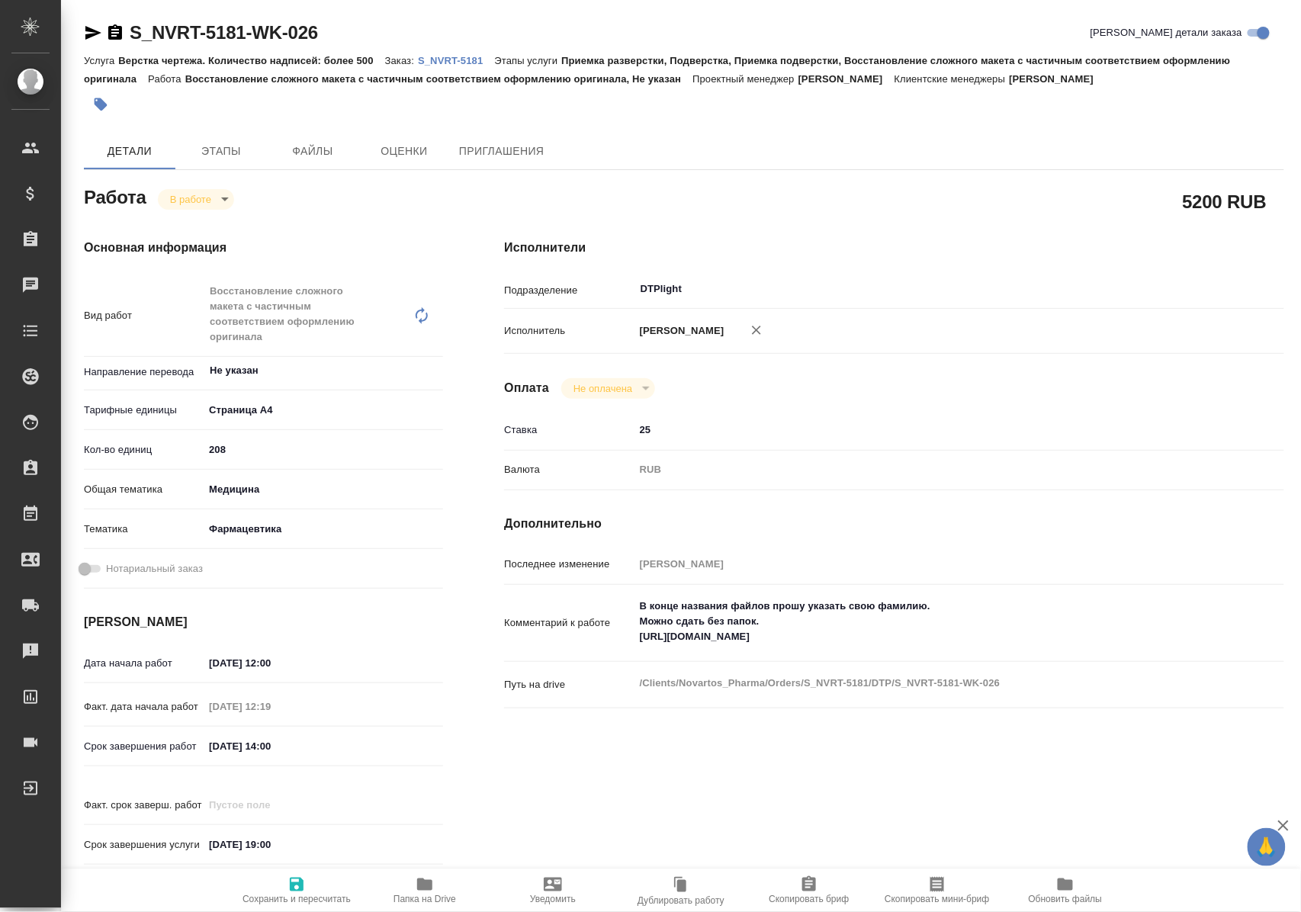
type textarea "x"
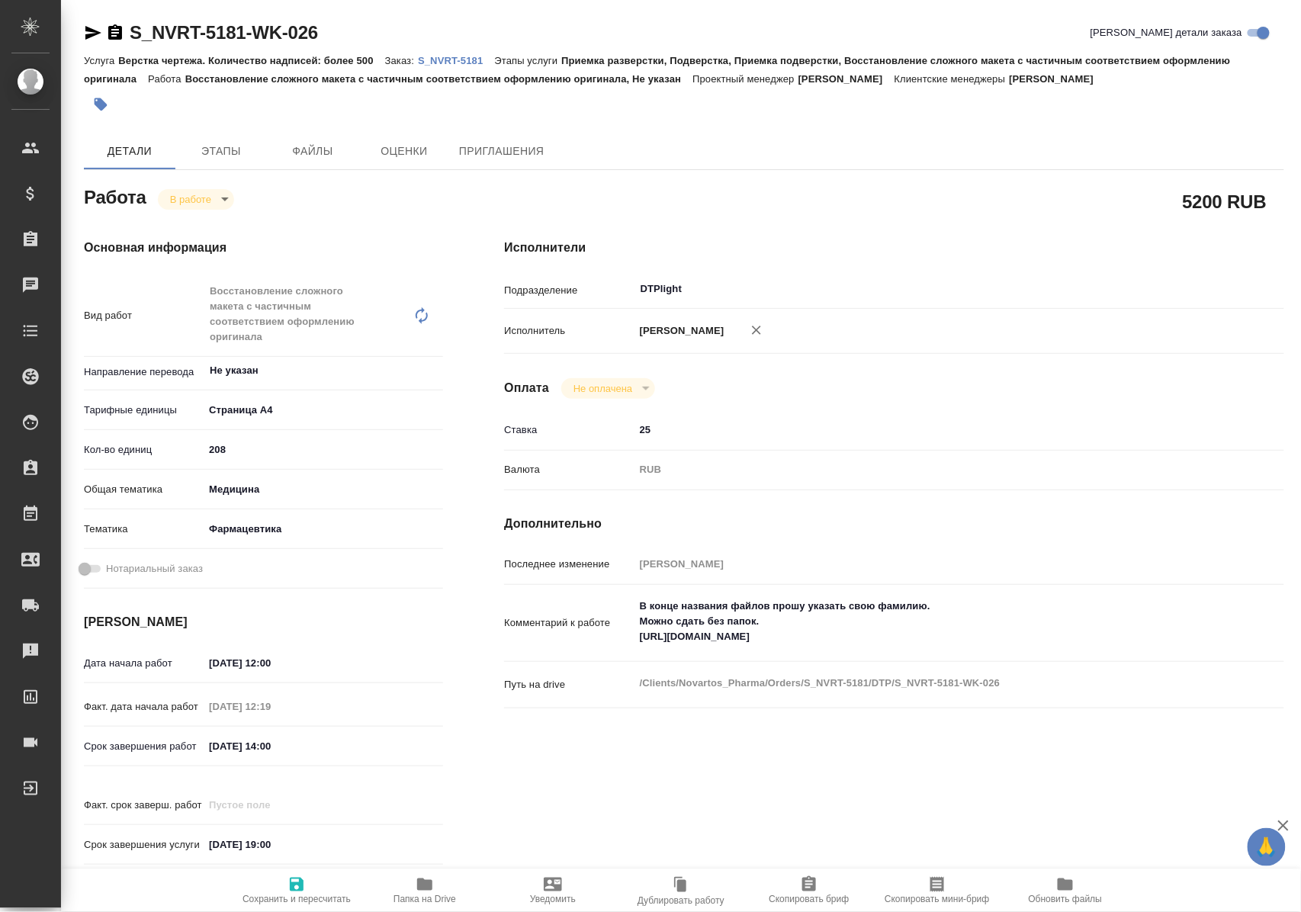
type textarea "x"
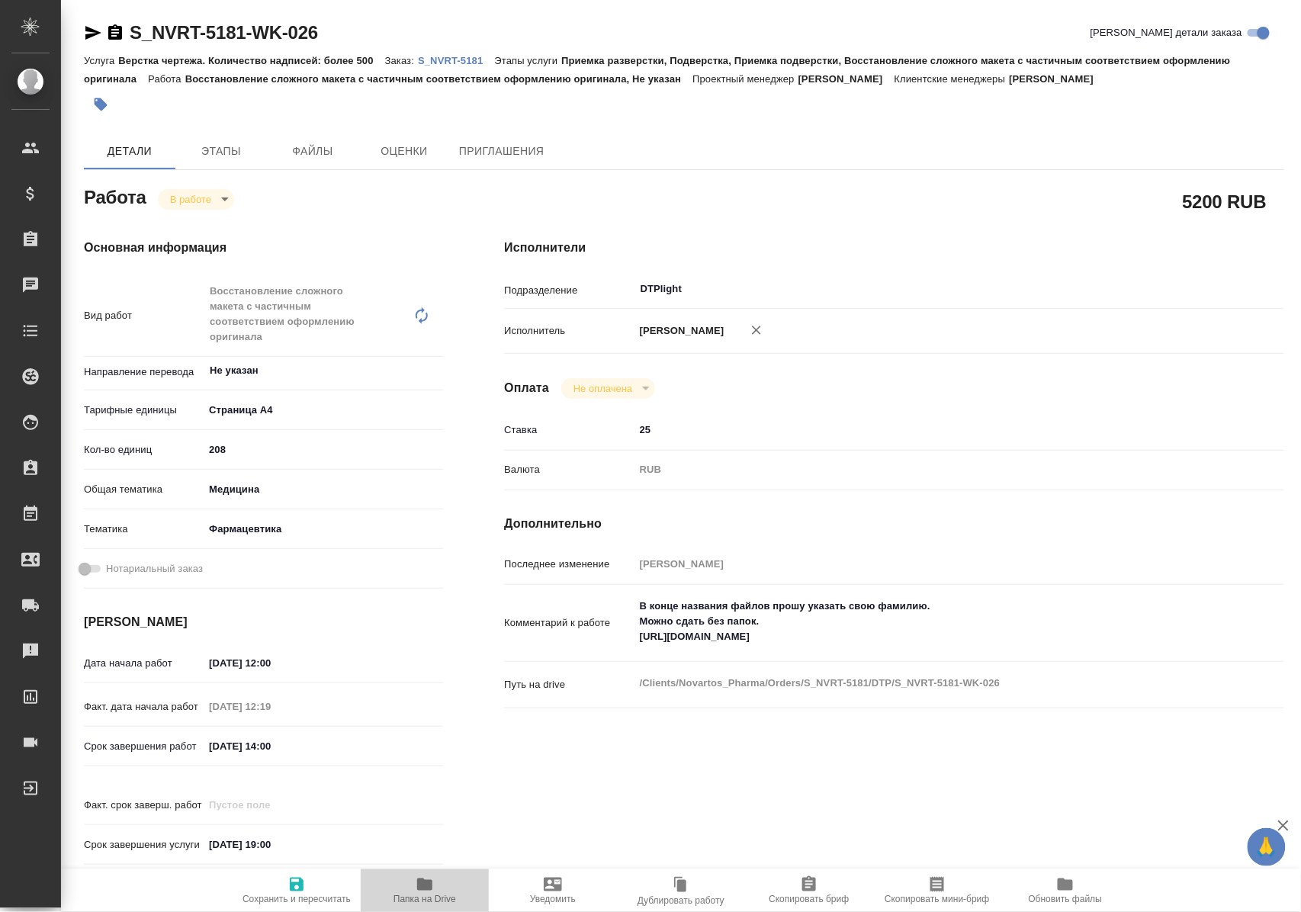
click at [430, 883] on icon "button" at bounding box center [424, 885] width 15 height 12
type textarea "x"
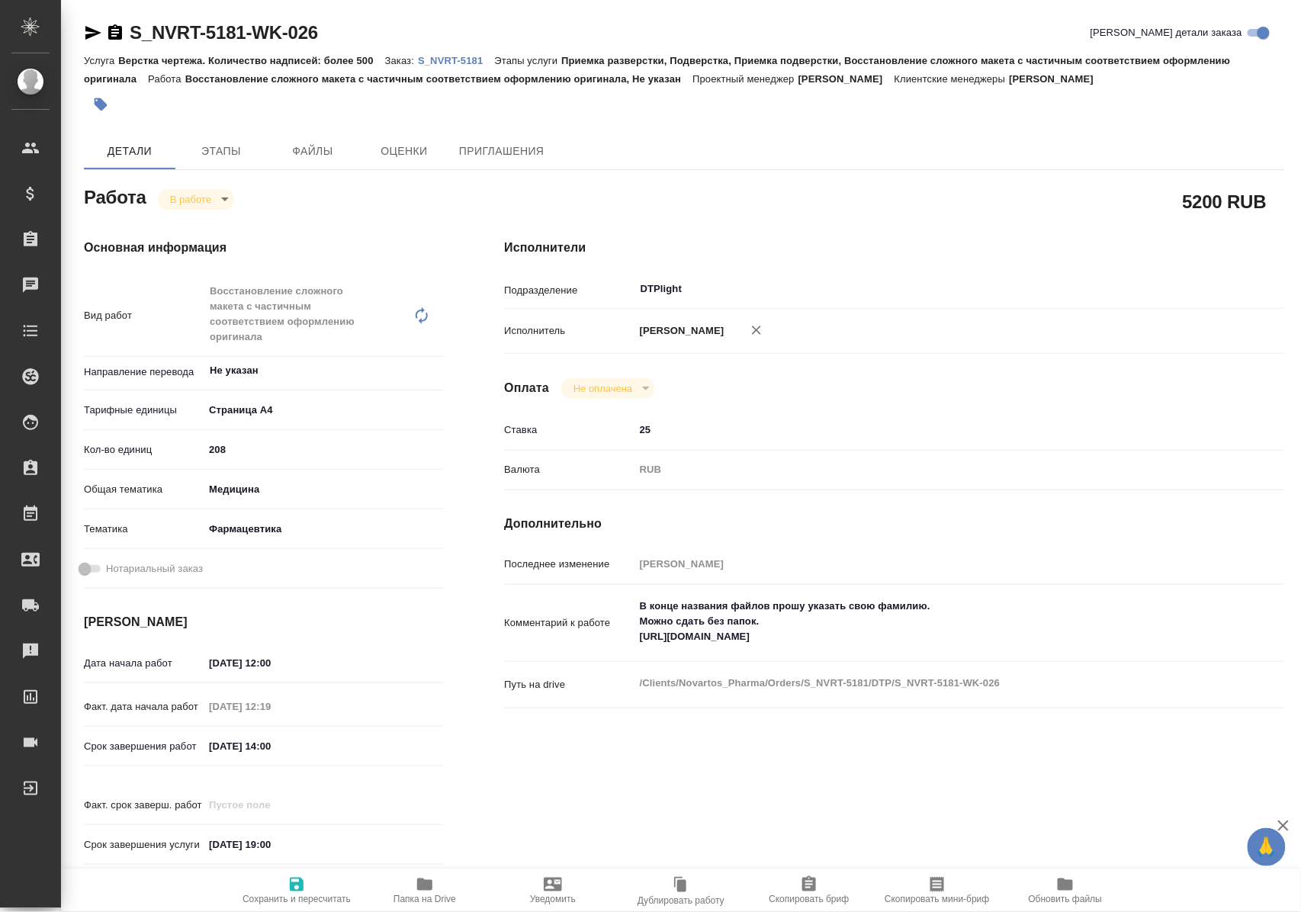
type textarea "x"
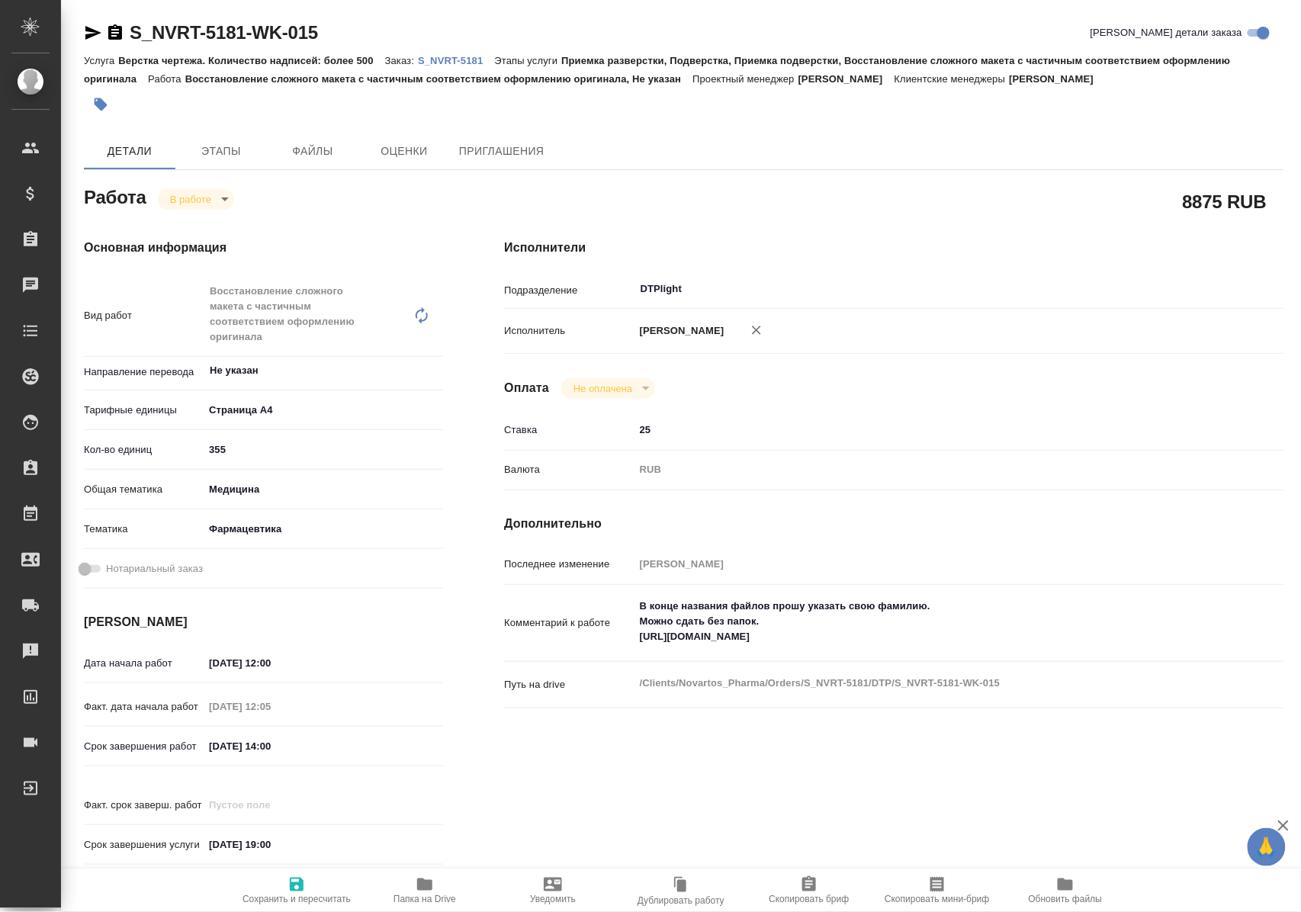
type textarea "x"
click at [430, 894] on span "Папка на Drive" at bounding box center [425, 899] width 63 height 11
type textarea "x"
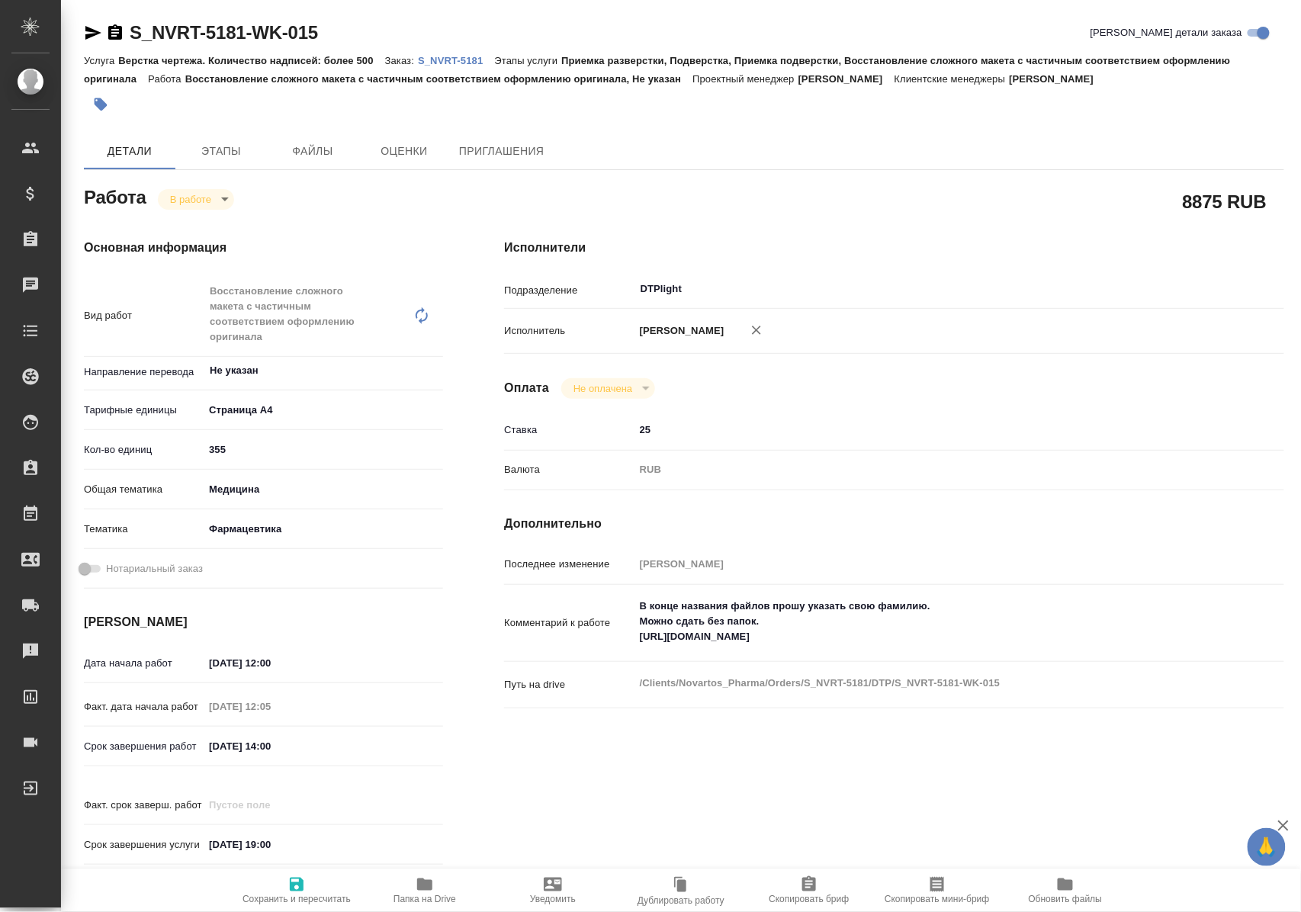
type textarea "x"
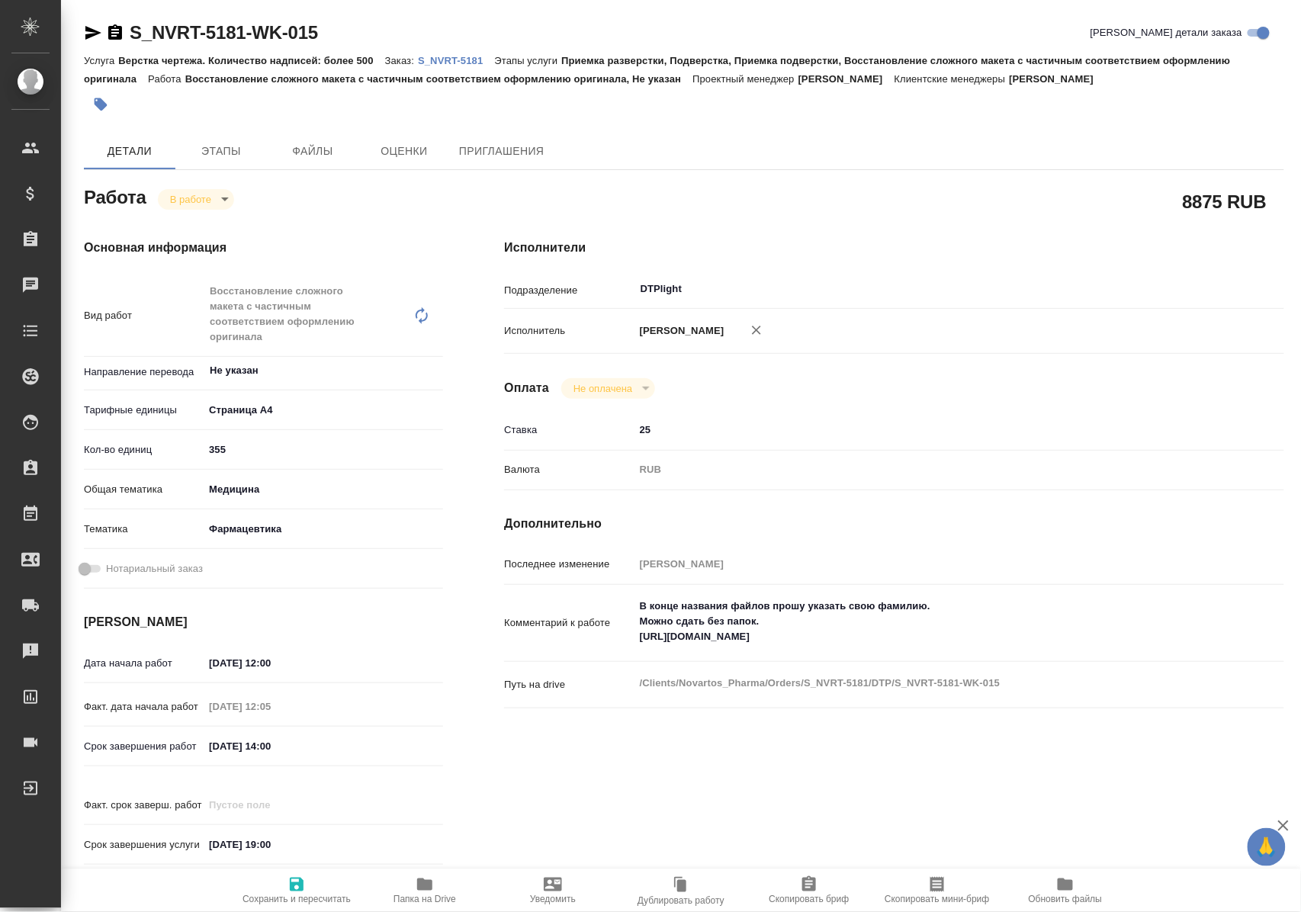
type textarea "x"
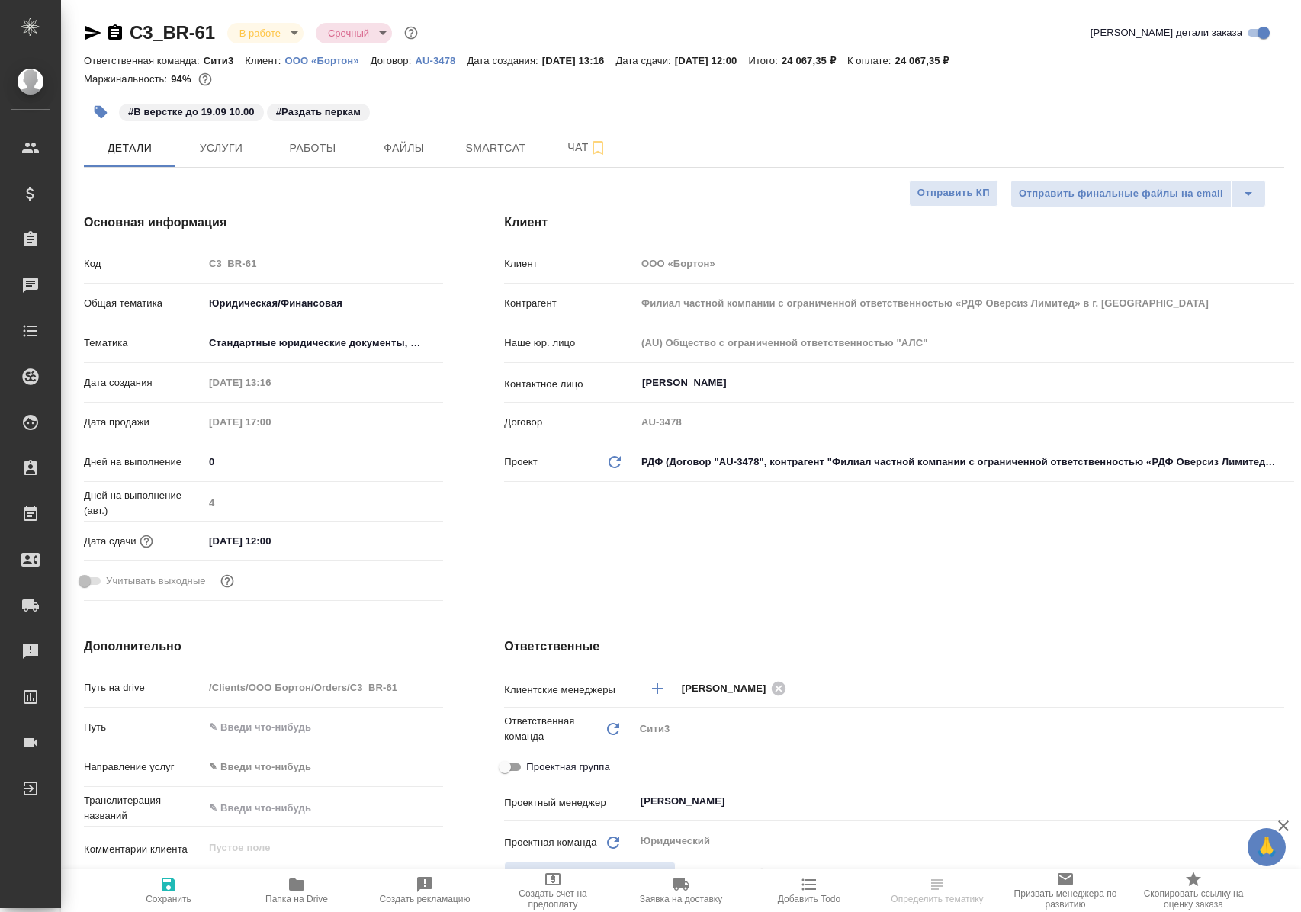
select select "RU"
click at [313, 151] on span "Работы" at bounding box center [312, 148] width 73 height 19
